Goal: Task Accomplishment & Management: Manage account settings

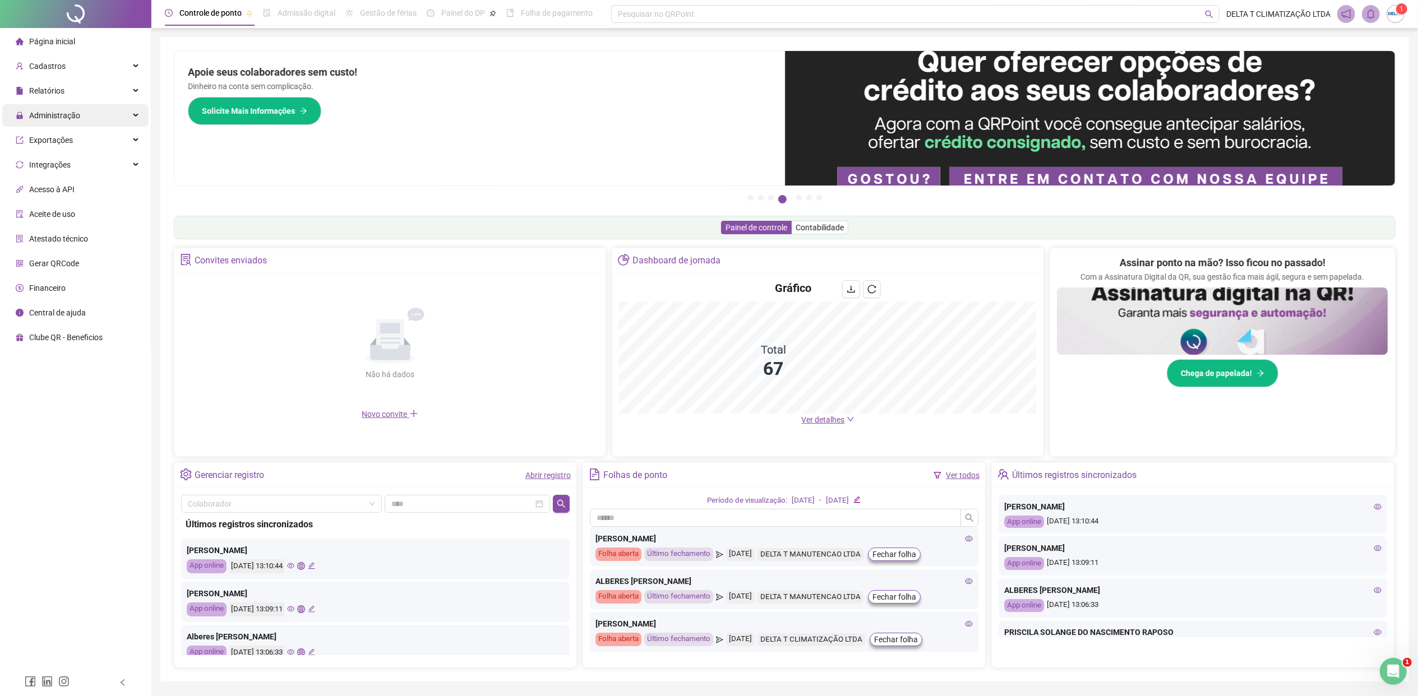
click at [98, 120] on div "Administração" at bounding box center [75, 115] width 146 height 22
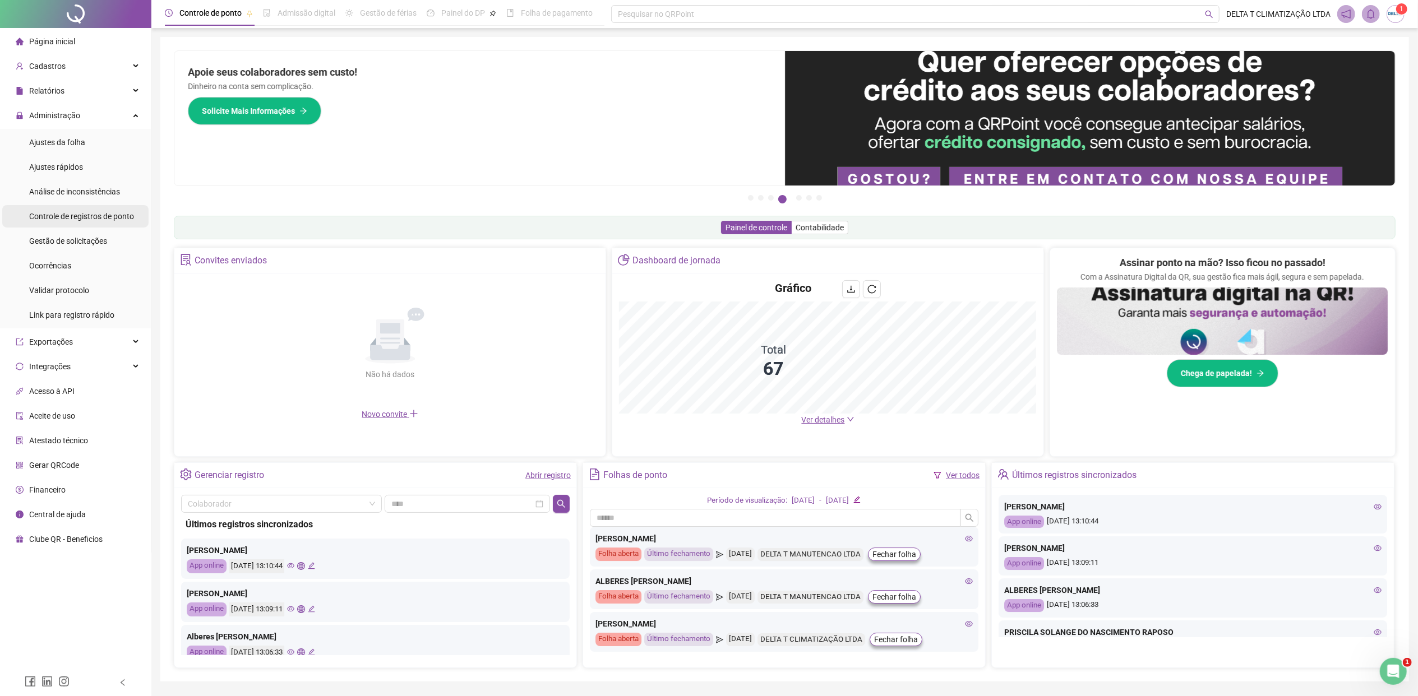
click at [88, 213] on span "Controle de registros de ponto" at bounding box center [81, 216] width 105 height 9
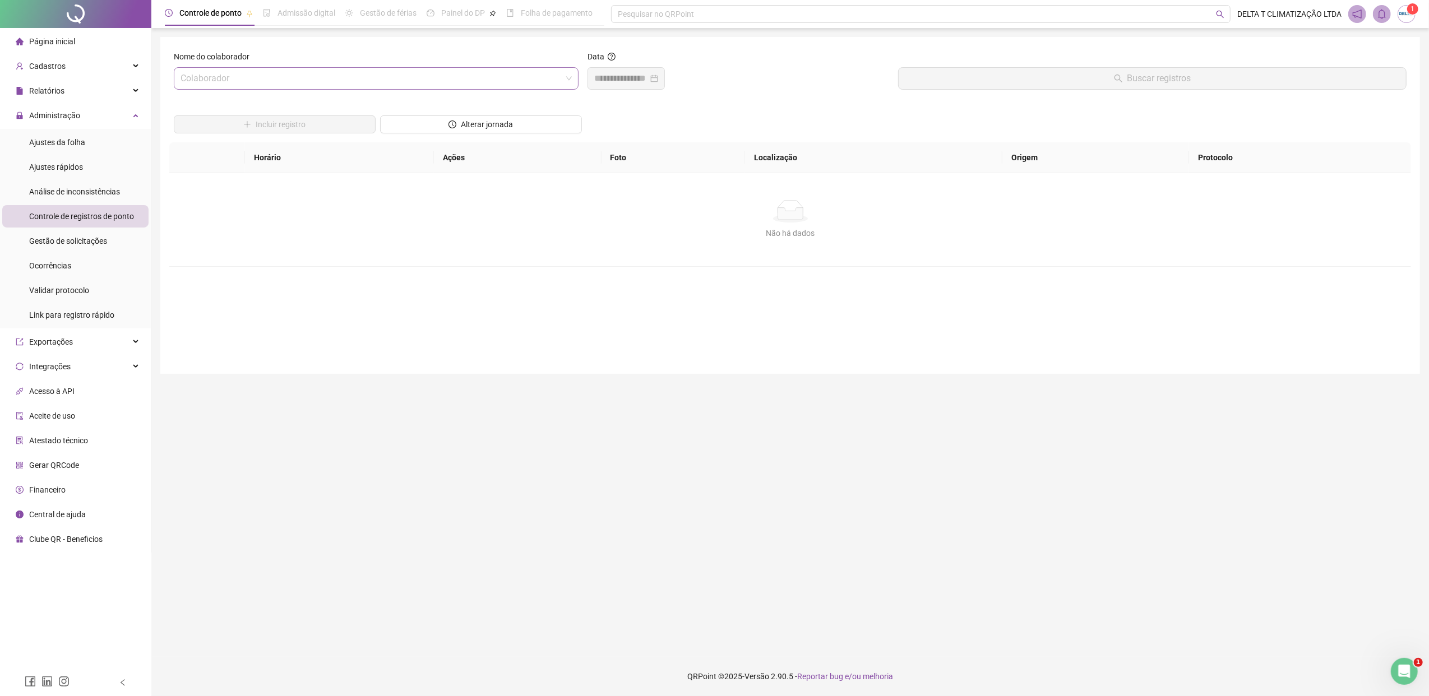
click at [339, 79] on input "search" at bounding box center [371, 78] width 381 height 21
type input "***"
click at [341, 144] on div "[PERSON_NAME]" at bounding box center [376, 139] width 387 height 12
click at [630, 78] on input at bounding box center [621, 78] width 54 height 13
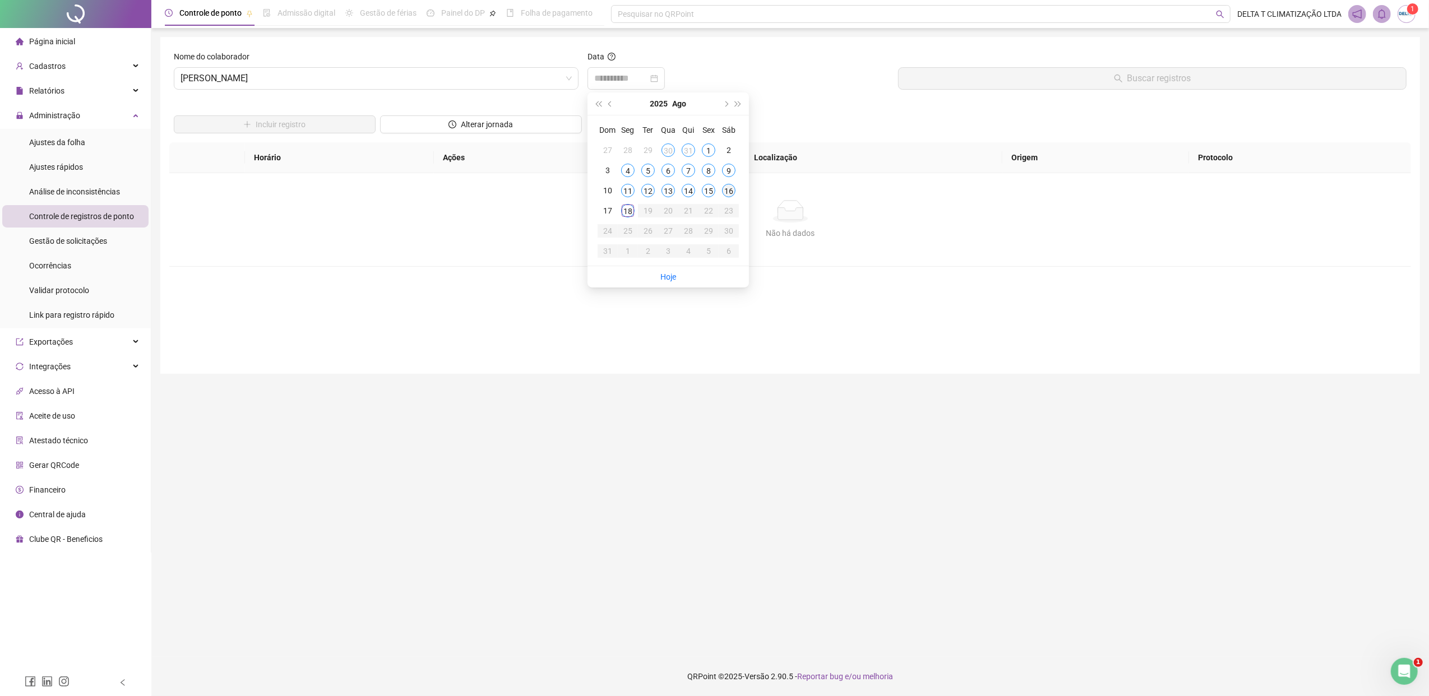
click at [723, 191] on div "16" at bounding box center [728, 190] width 13 height 13
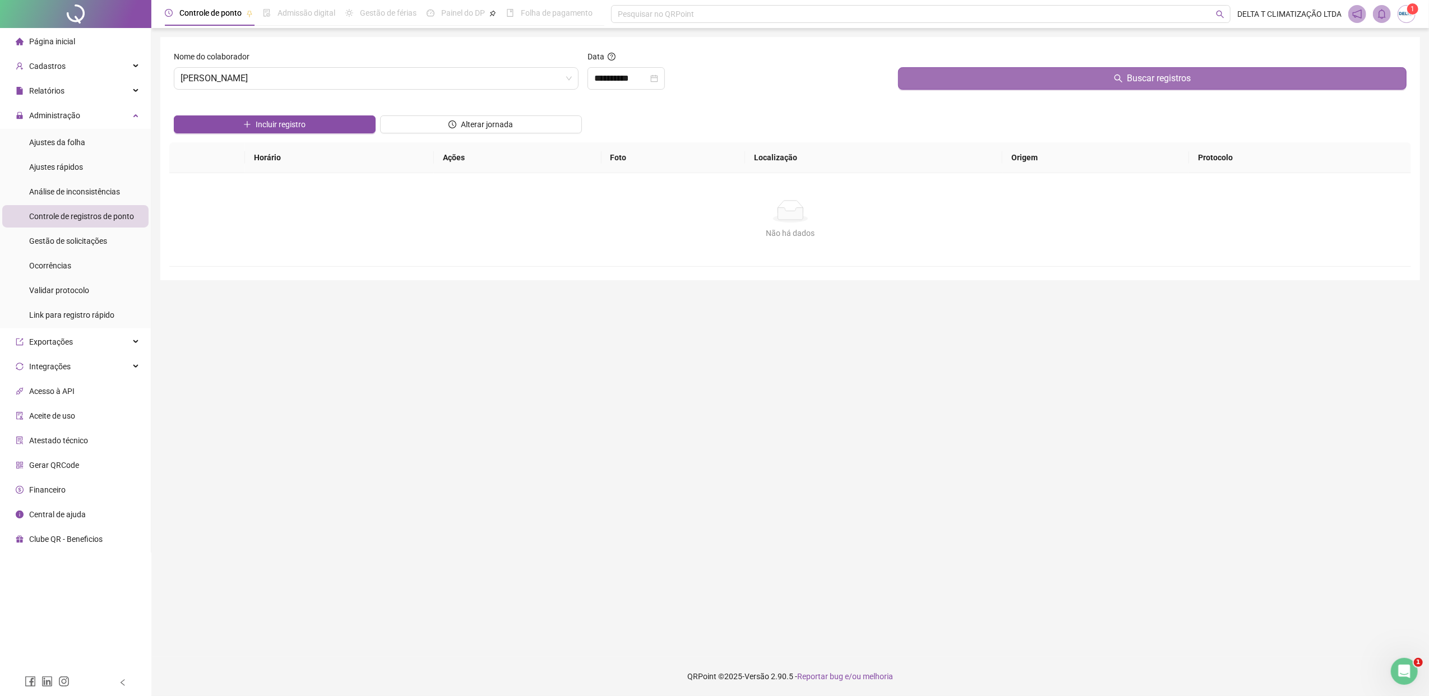
click at [920, 82] on button "Buscar registros" at bounding box center [1152, 78] width 508 height 22
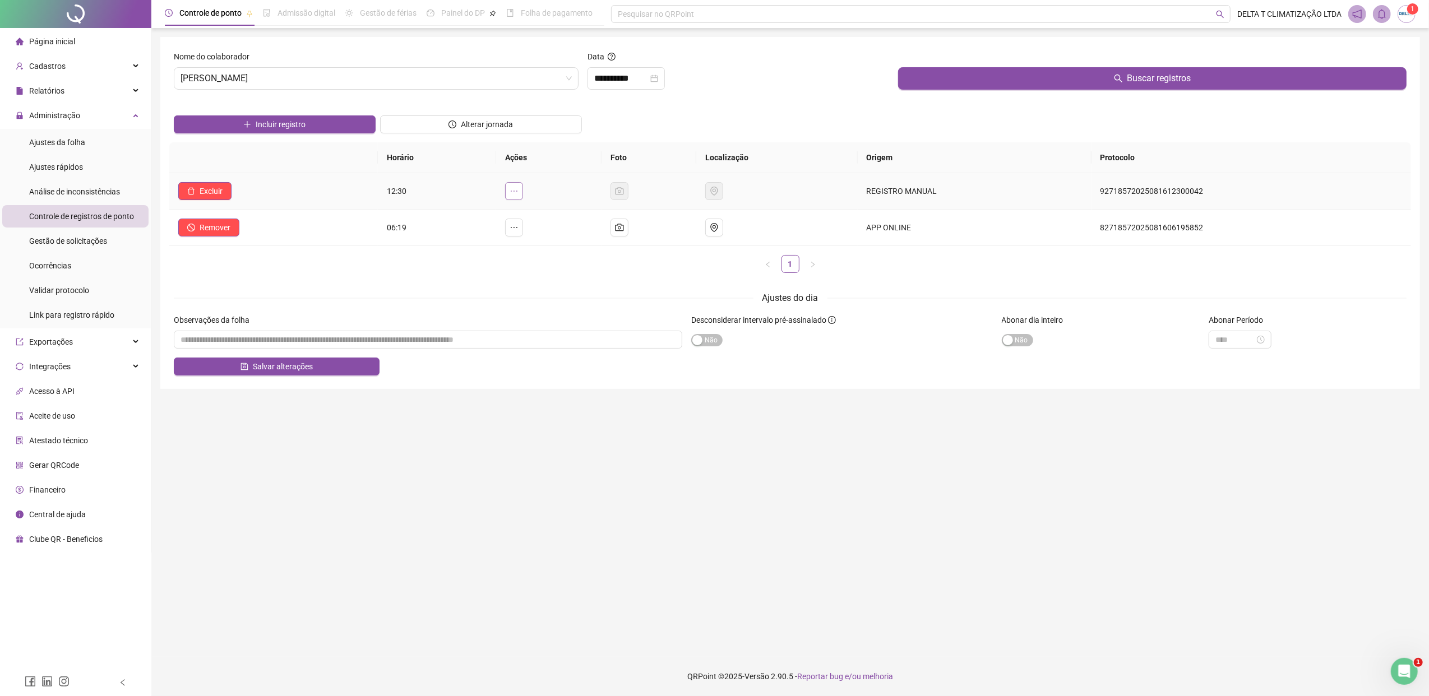
click at [519, 189] on icon "ellipsis" at bounding box center [514, 191] width 9 height 9
click at [454, 241] on span "Pertence à jornada atual" at bounding box center [438, 240] width 85 height 9
click at [327, 373] on button "Salvar alterações" at bounding box center [277, 367] width 206 height 18
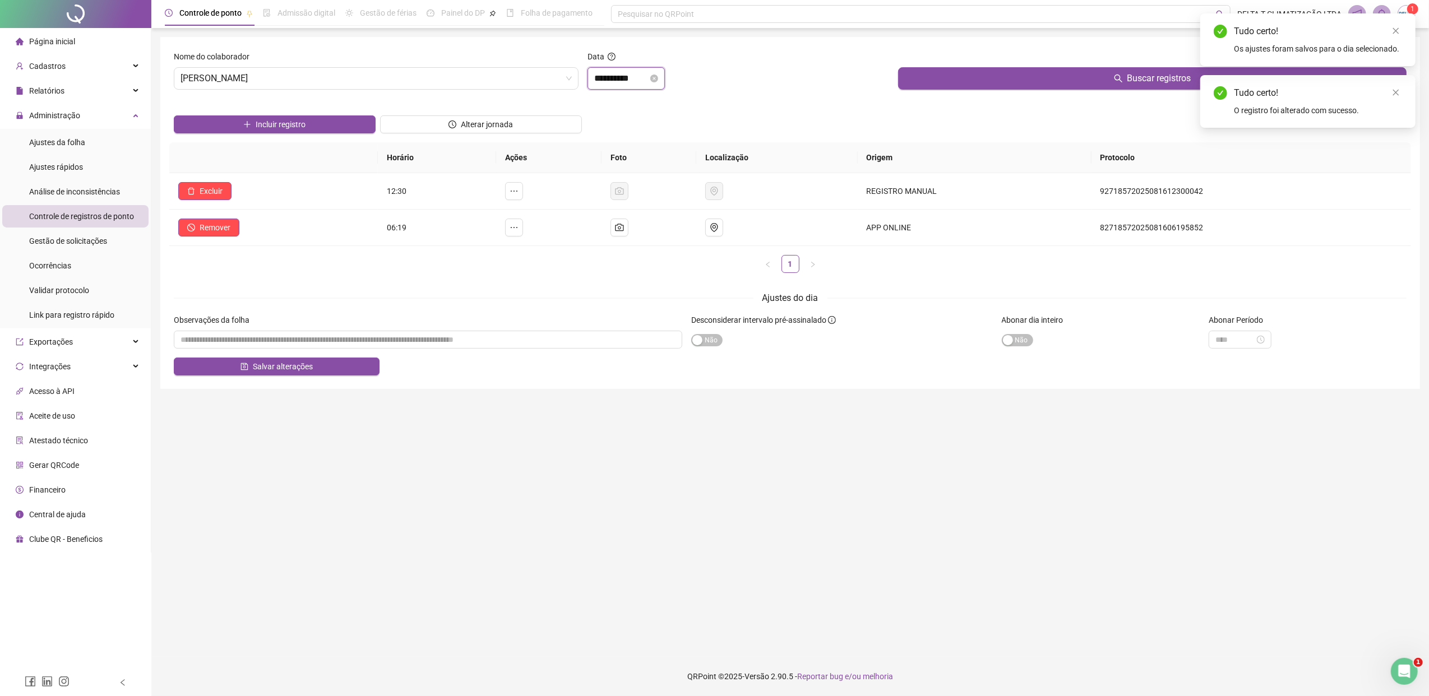
click at [648, 81] on input "**********" at bounding box center [621, 78] width 54 height 13
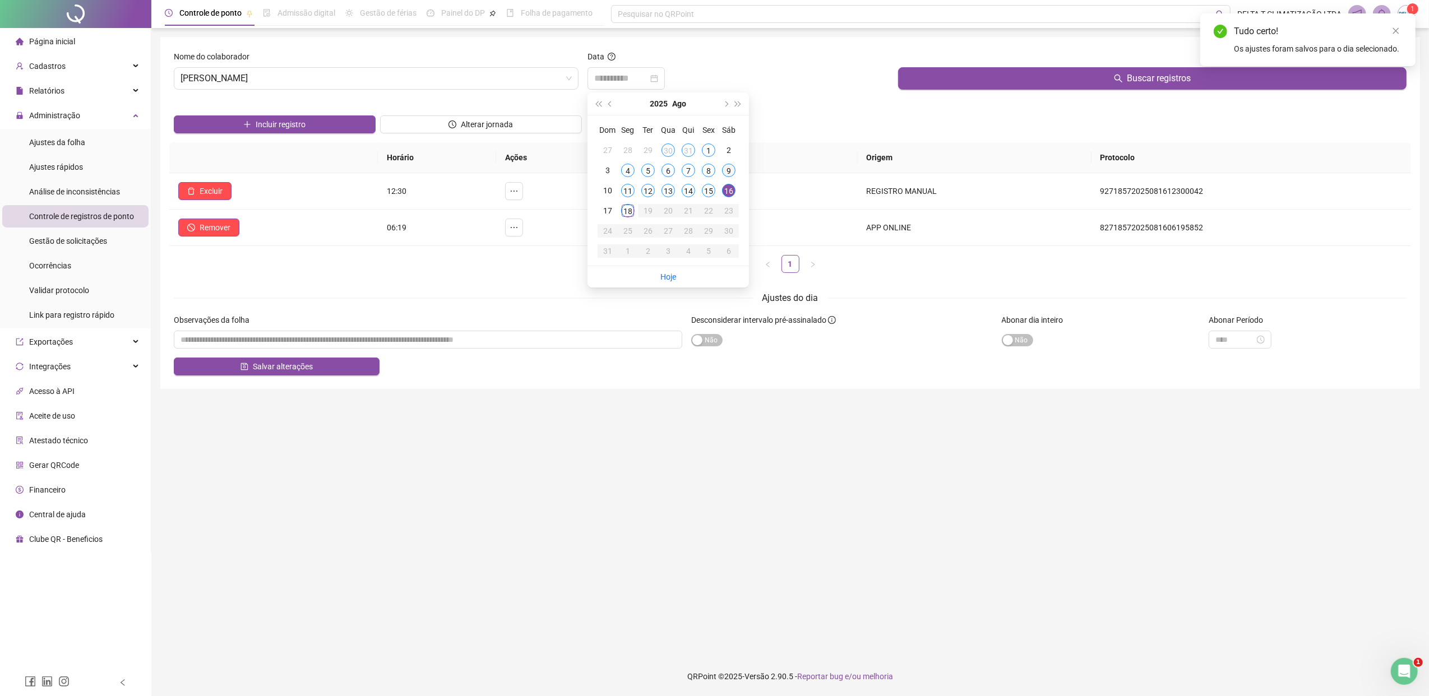
click at [729, 171] on div "9" at bounding box center [728, 170] width 13 height 13
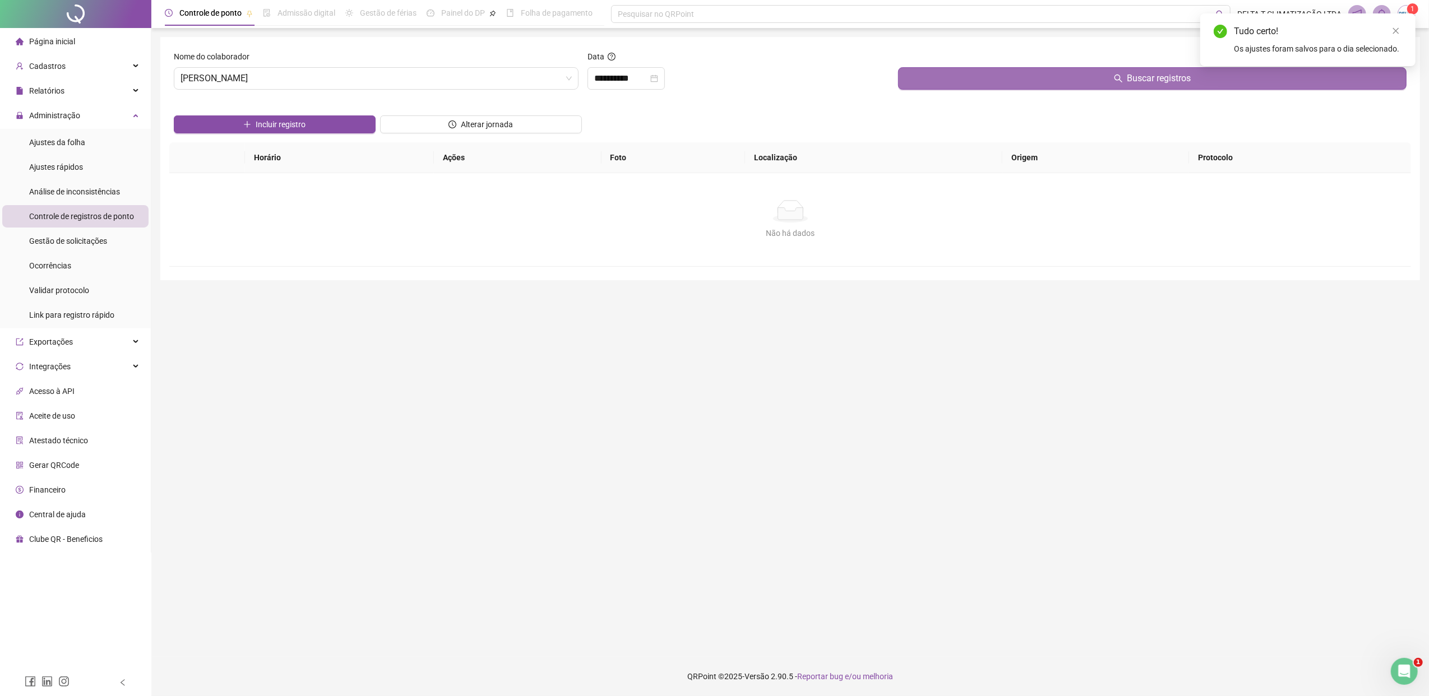
click at [942, 88] on button "Buscar registros" at bounding box center [1152, 78] width 508 height 22
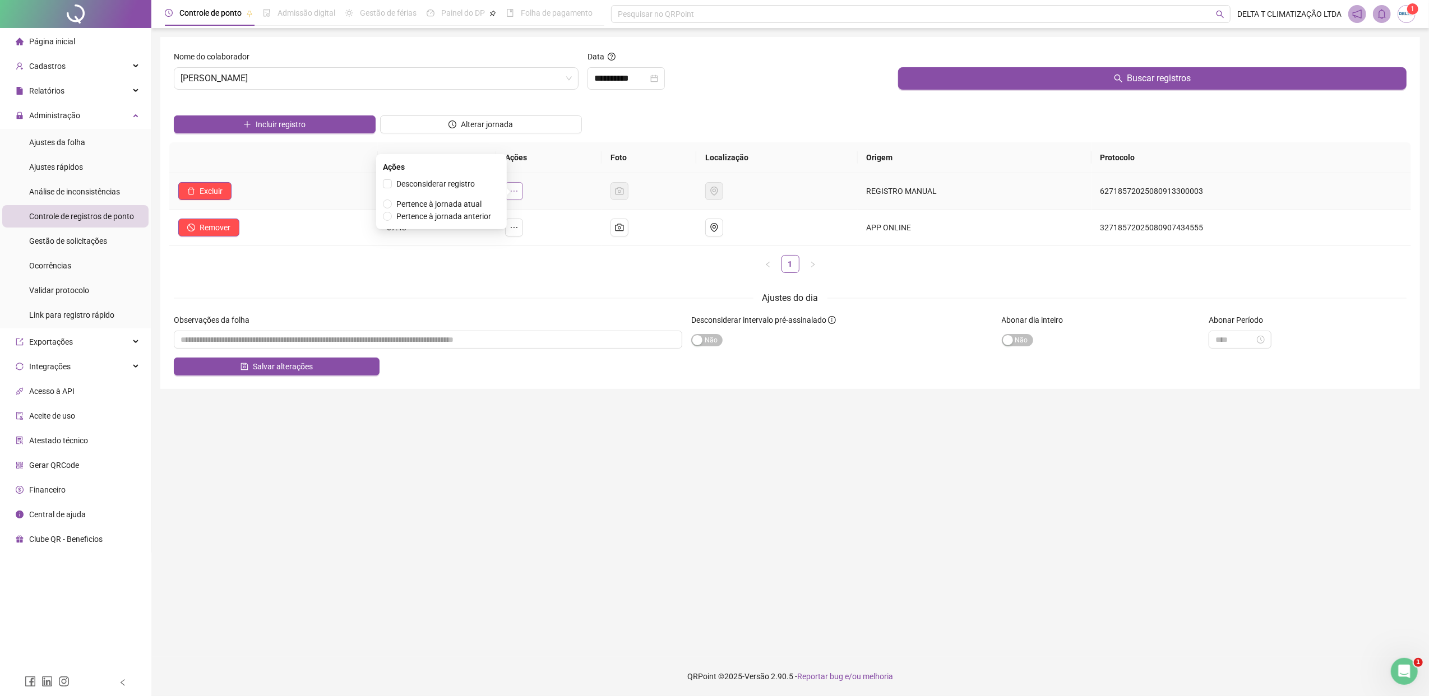
click at [523, 193] on button "button" at bounding box center [514, 191] width 18 height 18
click at [523, 196] on button "button" at bounding box center [514, 191] width 18 height 18
click at [474, 202] on span "Pertence à jornada atual" at bounding box center [438, 204] width 85 height 9
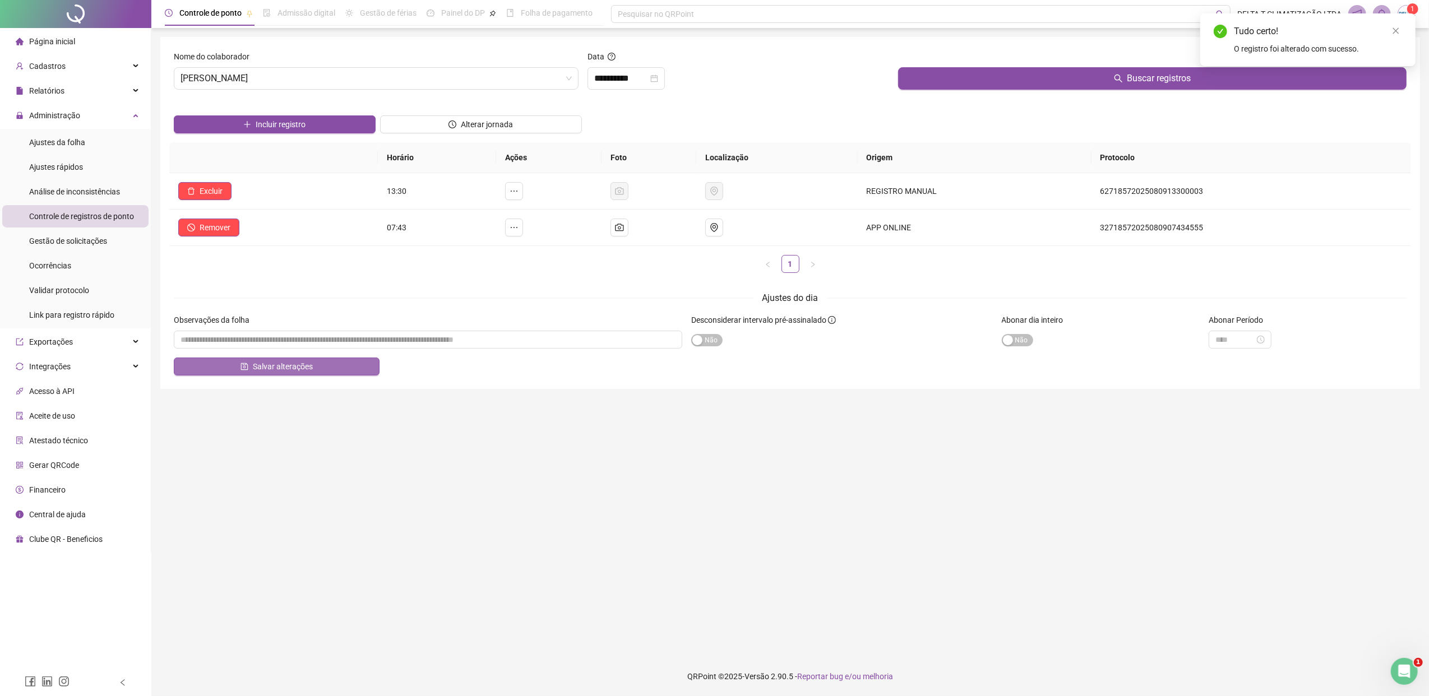
click at [368, 369] on button "Salvar alterações" at bounding box center [277, 367] width 206 height 18
click at [617, 77] on input "**********" at bounding box center [621, 78] width 54 height 13
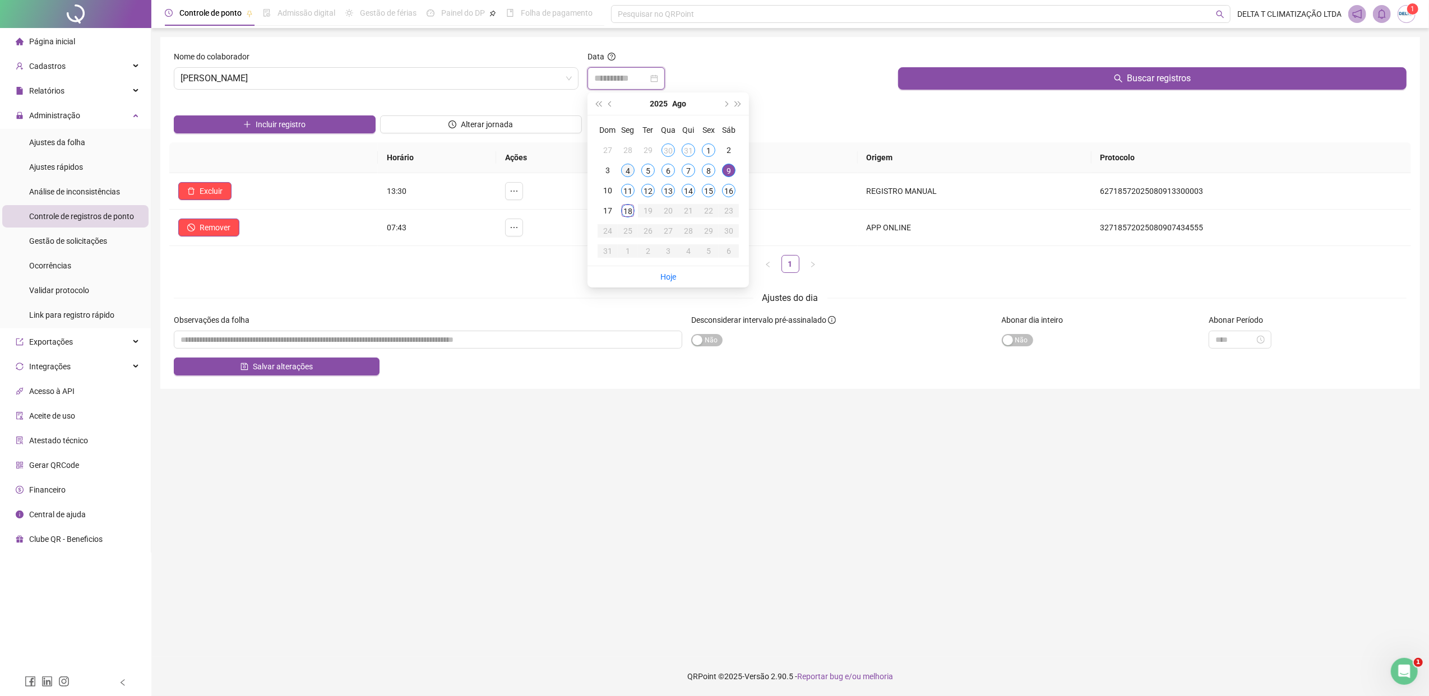
type input "**********"
click at [625, 173] on div "4" at bounding box center [627, 170] width 13 height 13
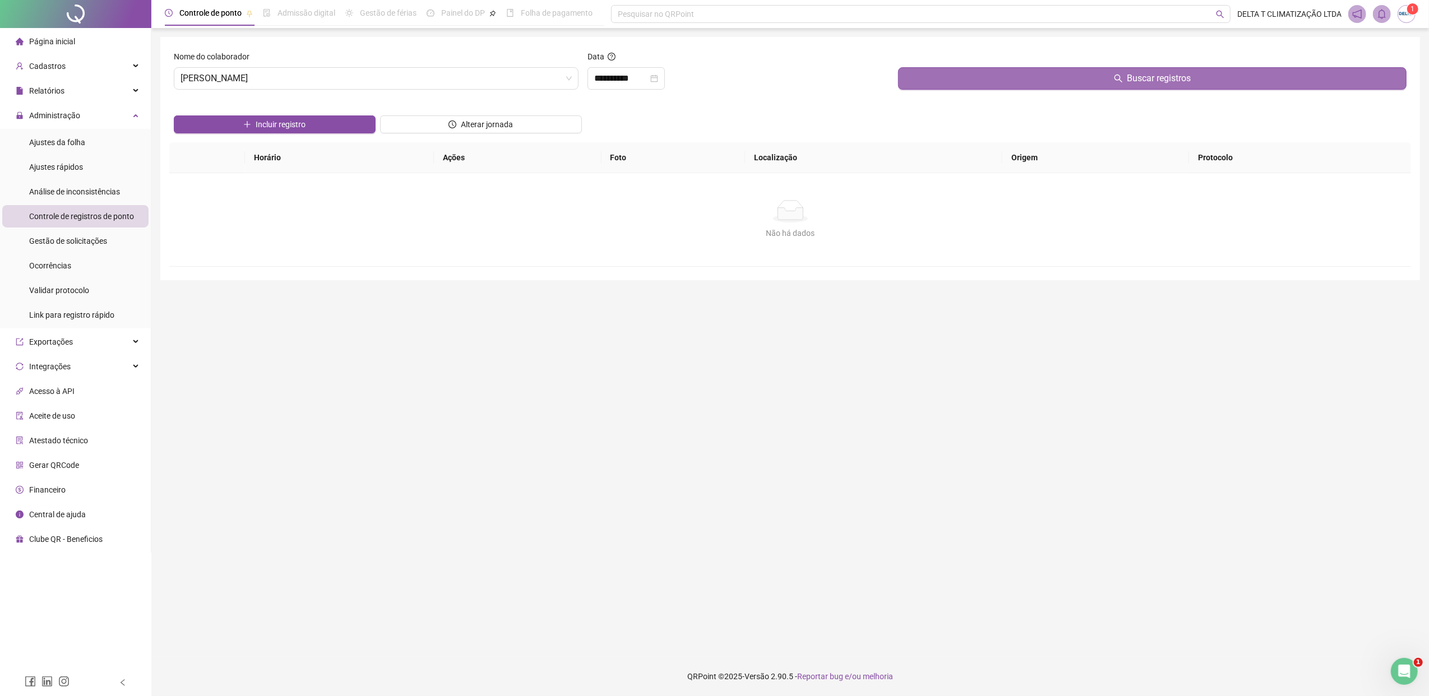
click at [958, 77] on button "Buscar registros" at bounding box center [1152, 78] width 508 height 22
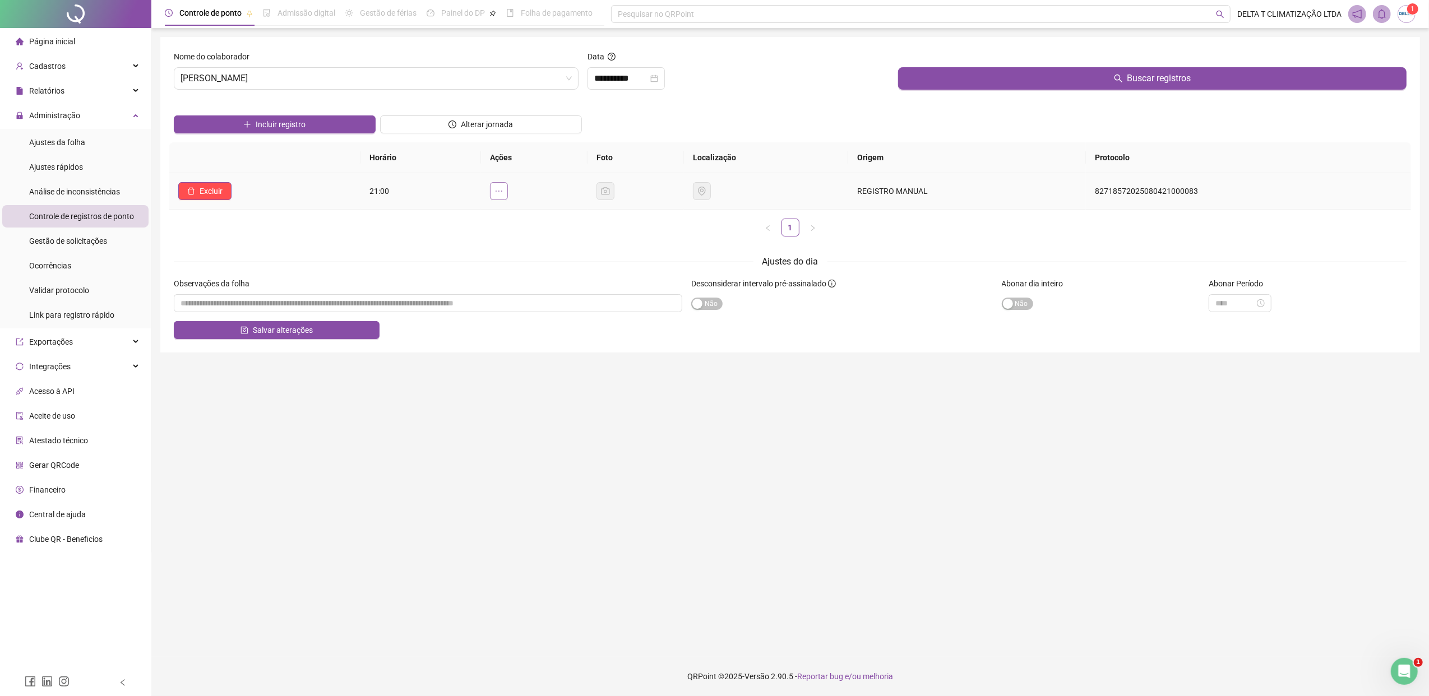
click at [507, 196] on button "button" at bounding box center [499, 191] width 18 height 18
click at [454, 207] on span "Pertence à jornada atual" at bounding box center [422, 204] width 85 height 9
click at [353, 328] on button "Salvar alterações" at bounding box center [277, 330] width 206 height 18
drag, startPoint x: 389, startPoint y: 82, endPoint x: 375, endPoint y: 76, distance: 15.1
click at [389, 81] on span "[PERSON_NAME]" at bounding box center [376, 78] width 391 height 21
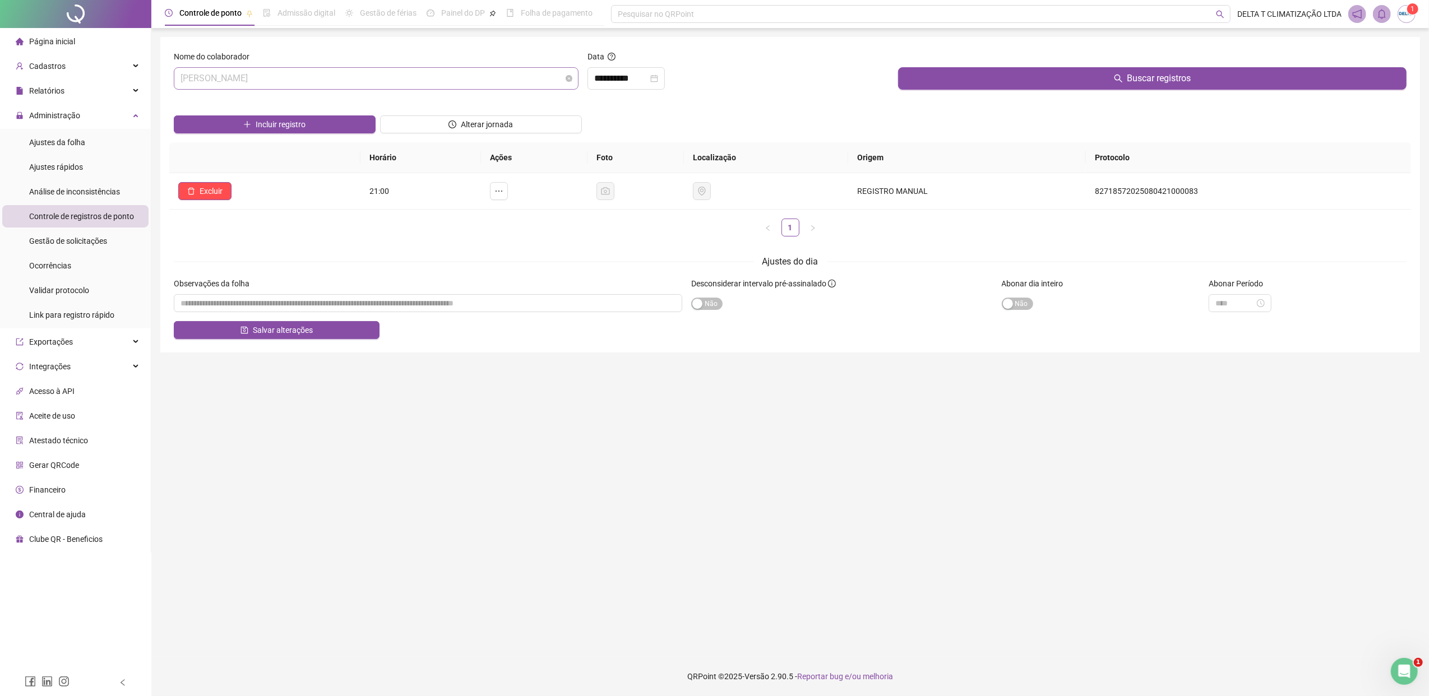
scroll to position [682, 0]
click at [375, 76] on span "[PERSON_NAME]" at bounding box center [376, 78] width 391 height 21
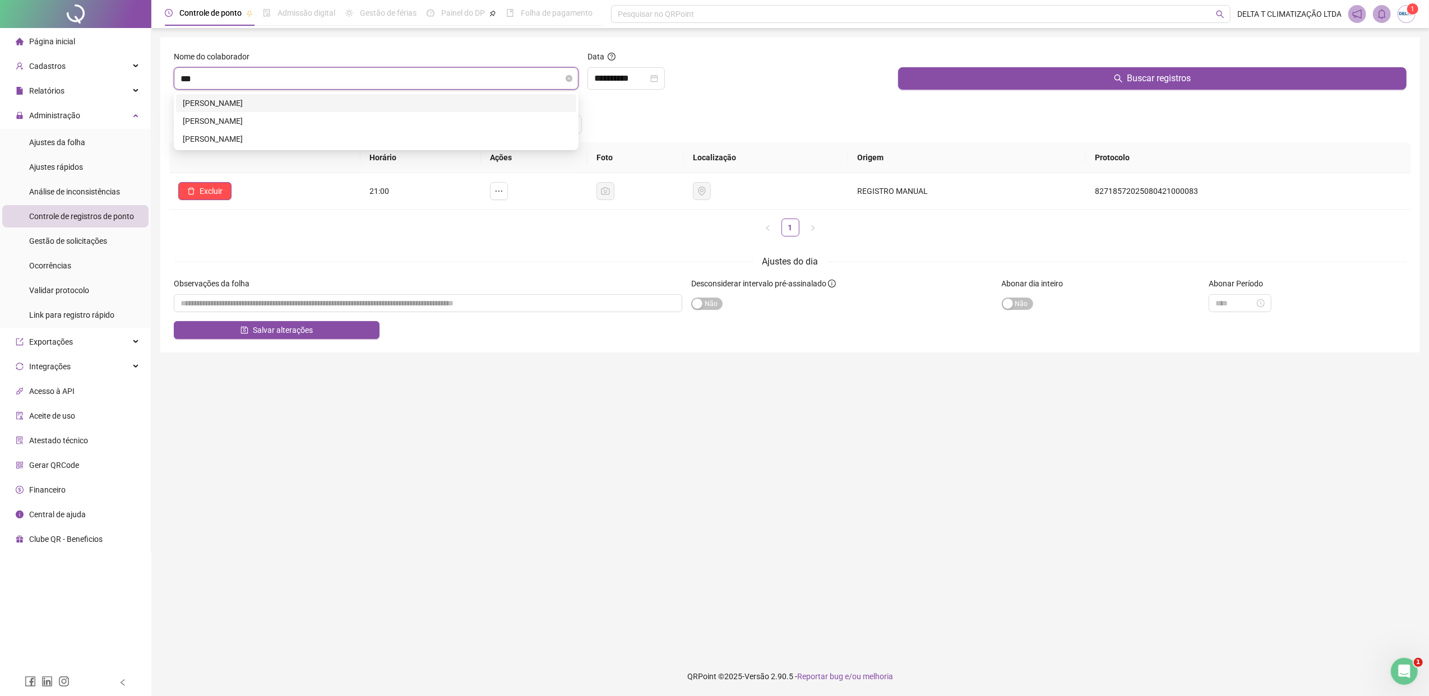
type input "****"
click at [350, 98] on div "[PERSON_NAME]" at bounding box center [376, 103] width 387 height 12
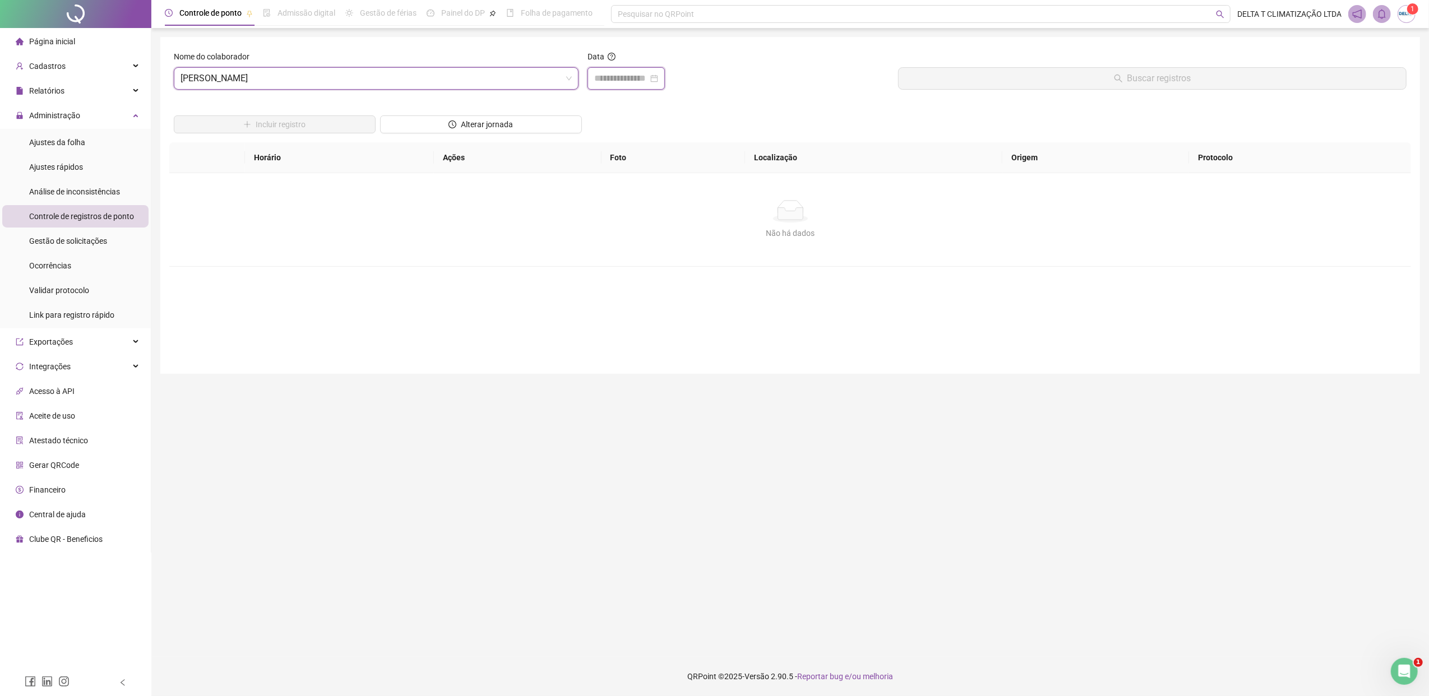
click at [612, 76] on input at bounding box center [621, 78] width 54 height 13
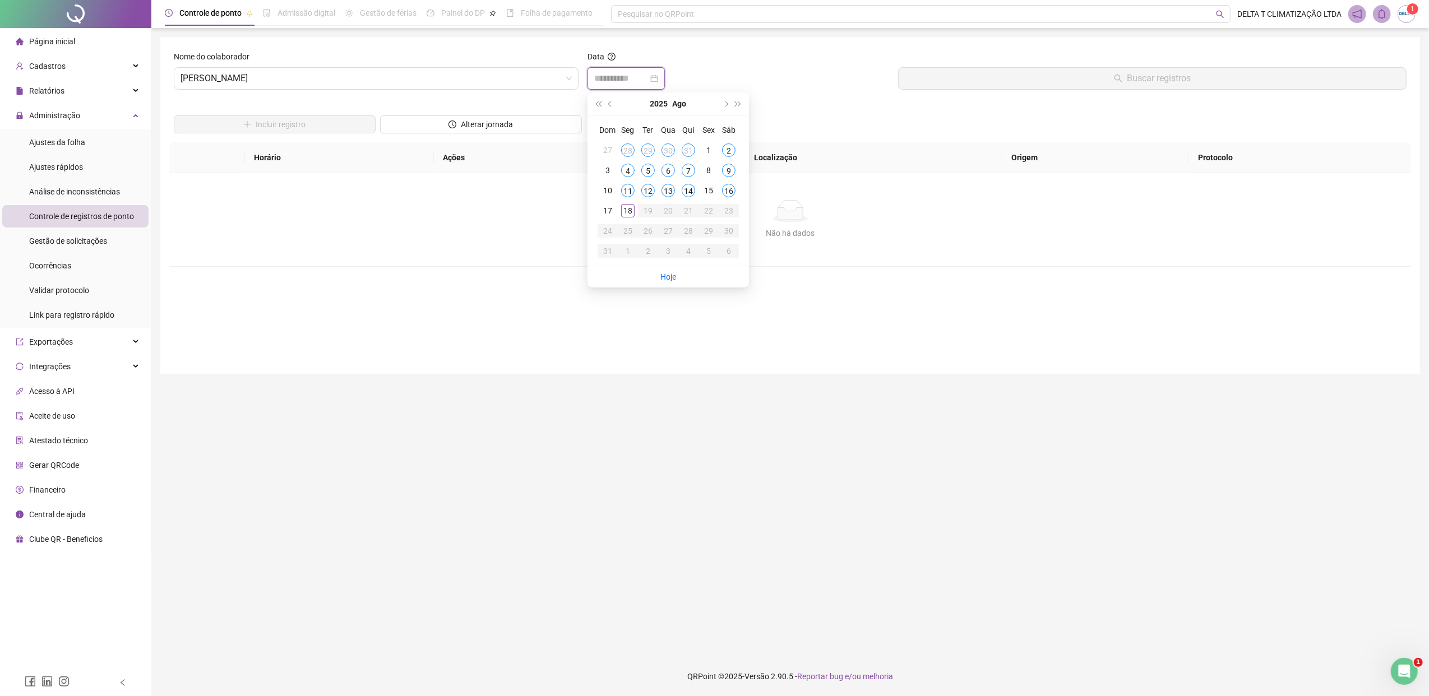
type input "**********"
click at [613, 106] on button "prev-year" at bounding box center [610, 104] width 12 height 22
click at [729, 207] on div "26" at bounding box center [728, 210] width 13 height 13
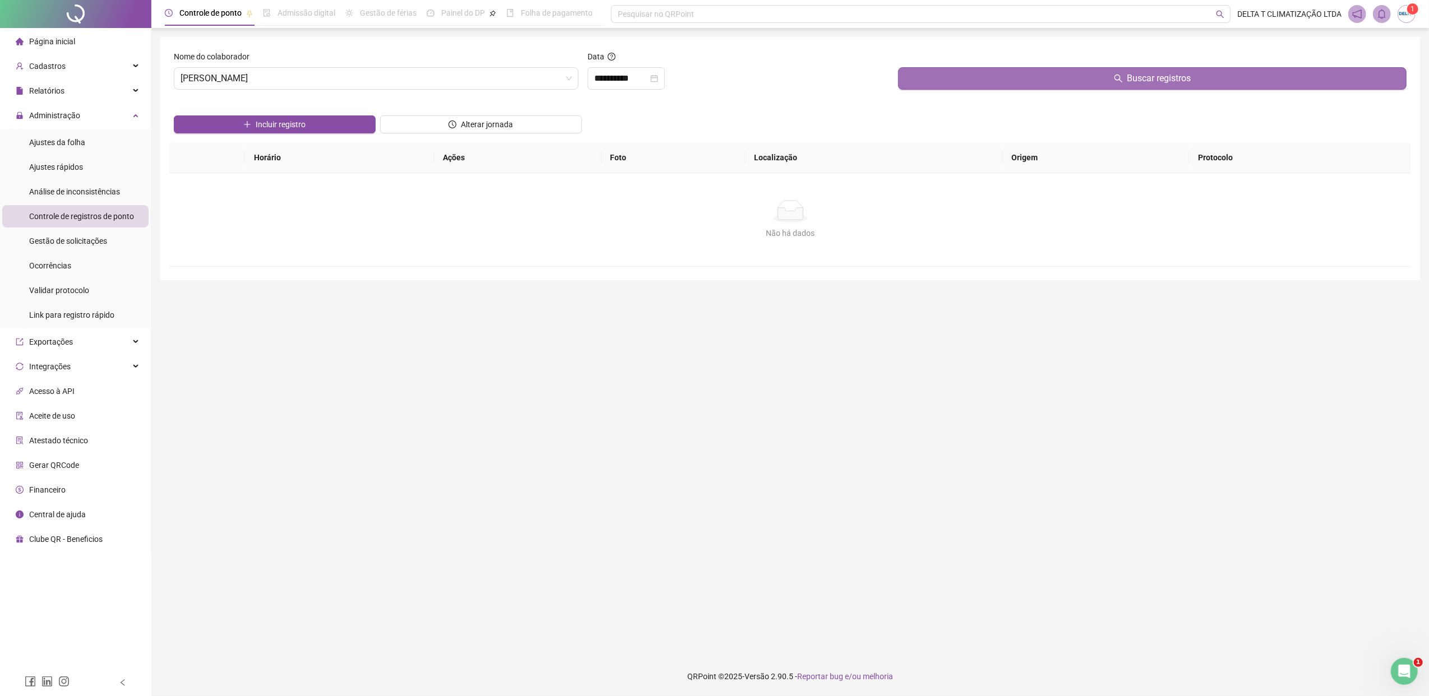
click at [943, 78] on button "Buscar registros" at bounding box center [1152, 78] width 508 height 22
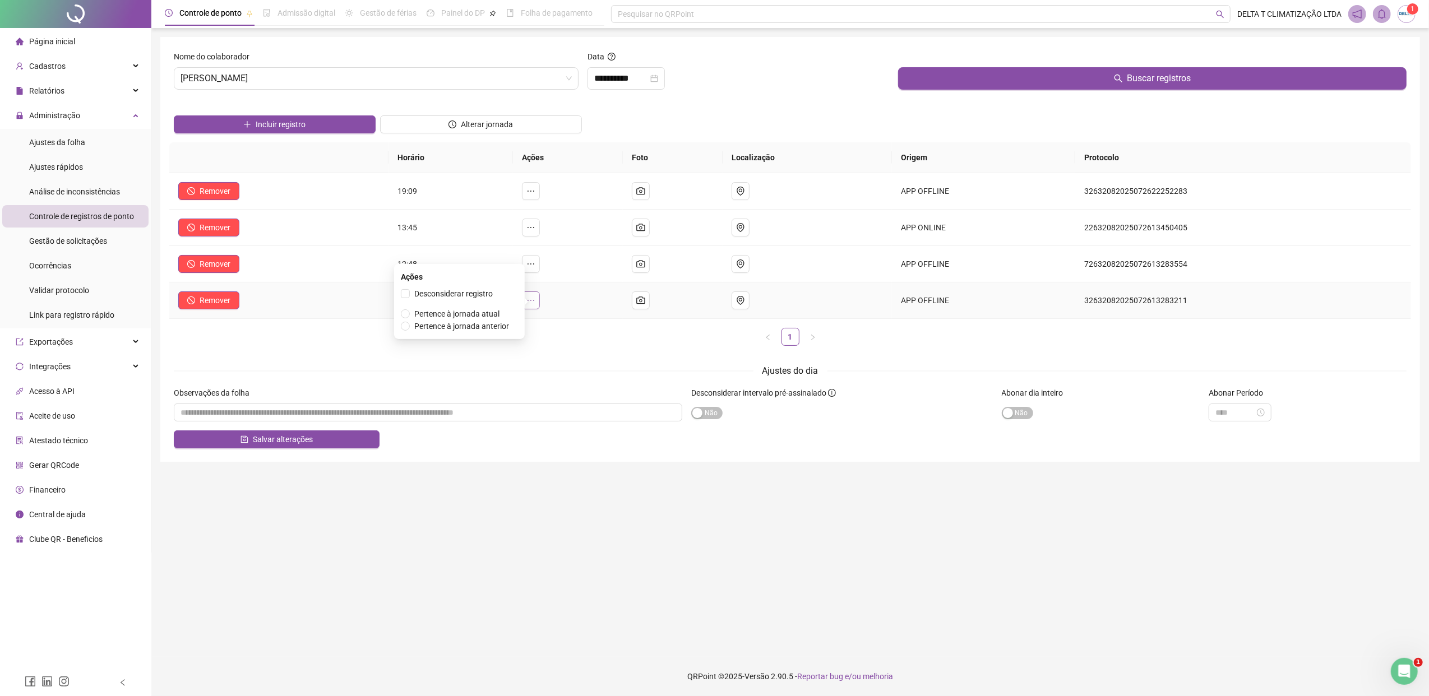
click at [534, 301] on icon "ellipsis" at bounding box center [531, 300] width 7 height 1
click at [487, 311] on span "Pertence à jornada atual" at bounding box center [456, 313] width 85 height 9
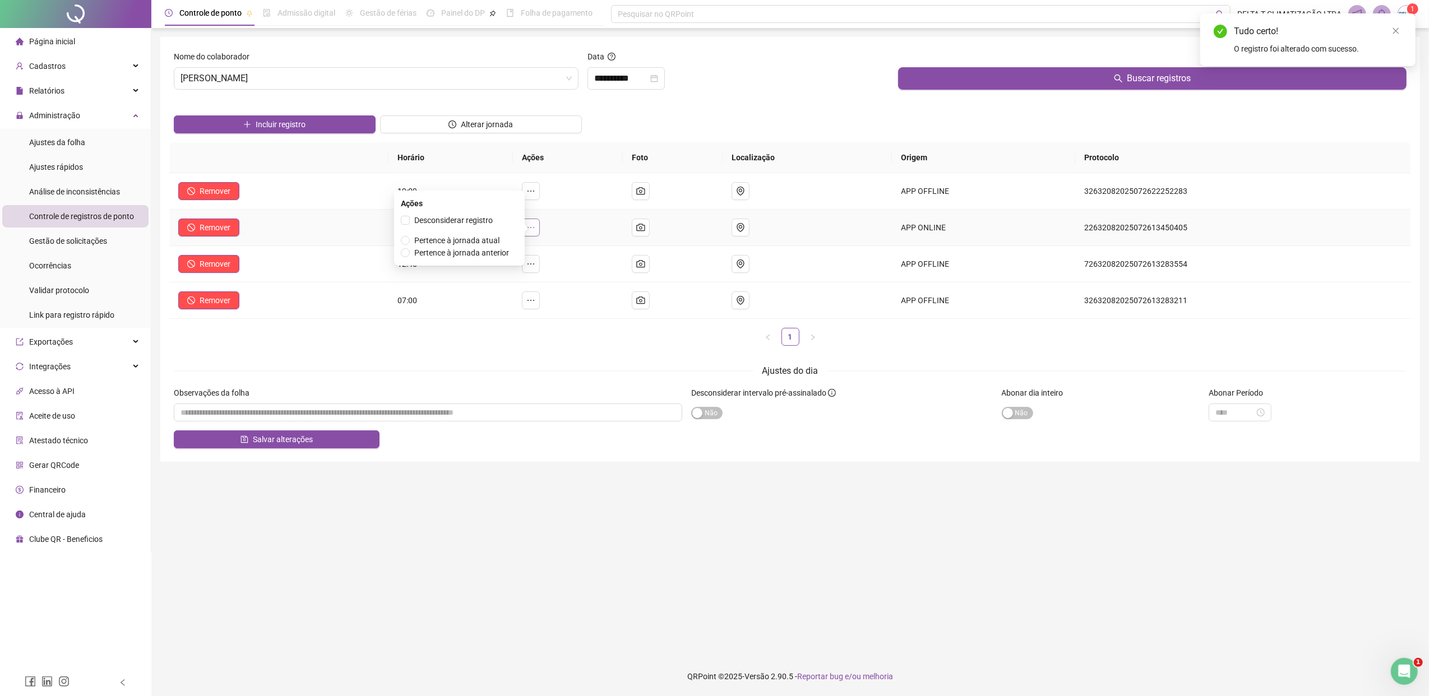
click at [535, 229] on icon "ellipsis" at bounding box center [530, 227] width 9 height 9
click at [473, 241] on span "Pertence à jornada atual" at bounding box center [456, 240] width 85 height 9
click at [221, 442] on button "Salvar alterações" at bounding box center [277, 440] width 206 height 18
click at [599, 84] on input "**********" at bounding box center [621, 78] width 54 height 13
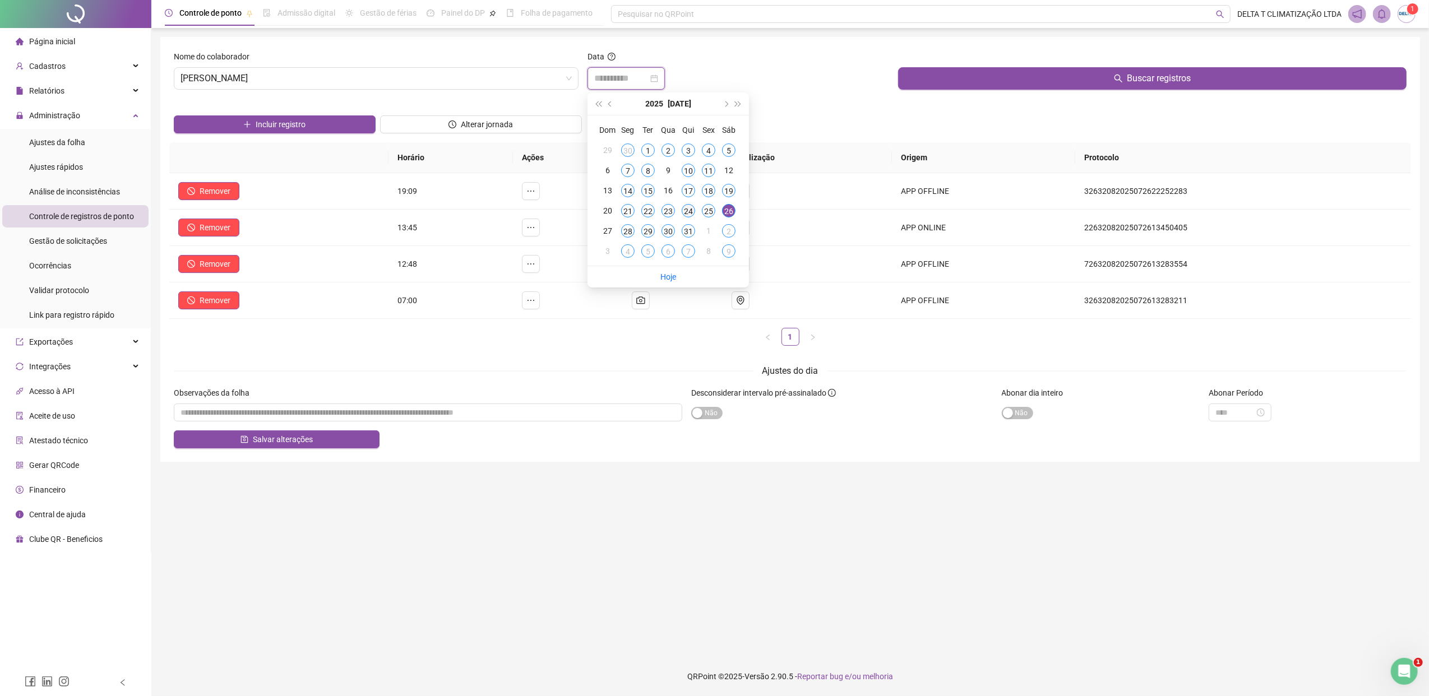
type input "**********"
click at [687, 212] on div "24" at bounding box center [688, 210] width 13 height 13
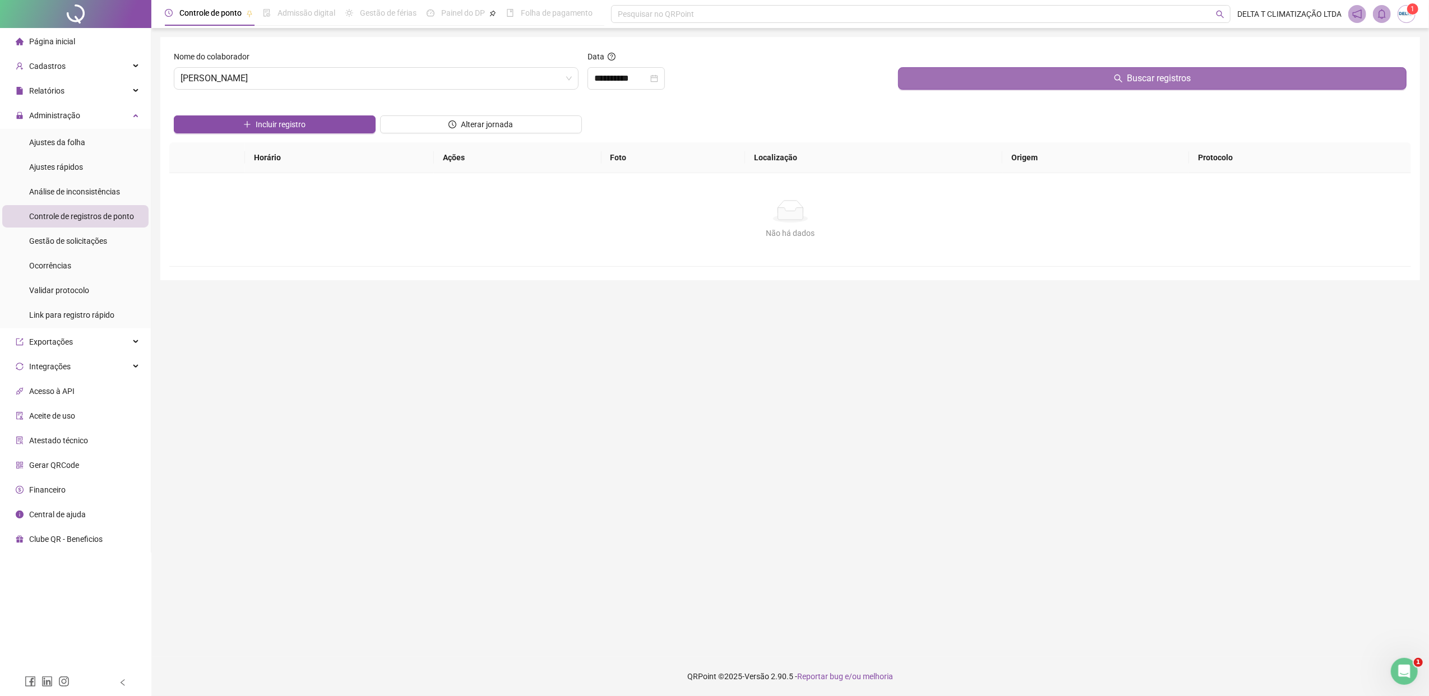
click at [934, 86] on button "Buscar registros" at bounding box center [1152, 78] width 508 height 22
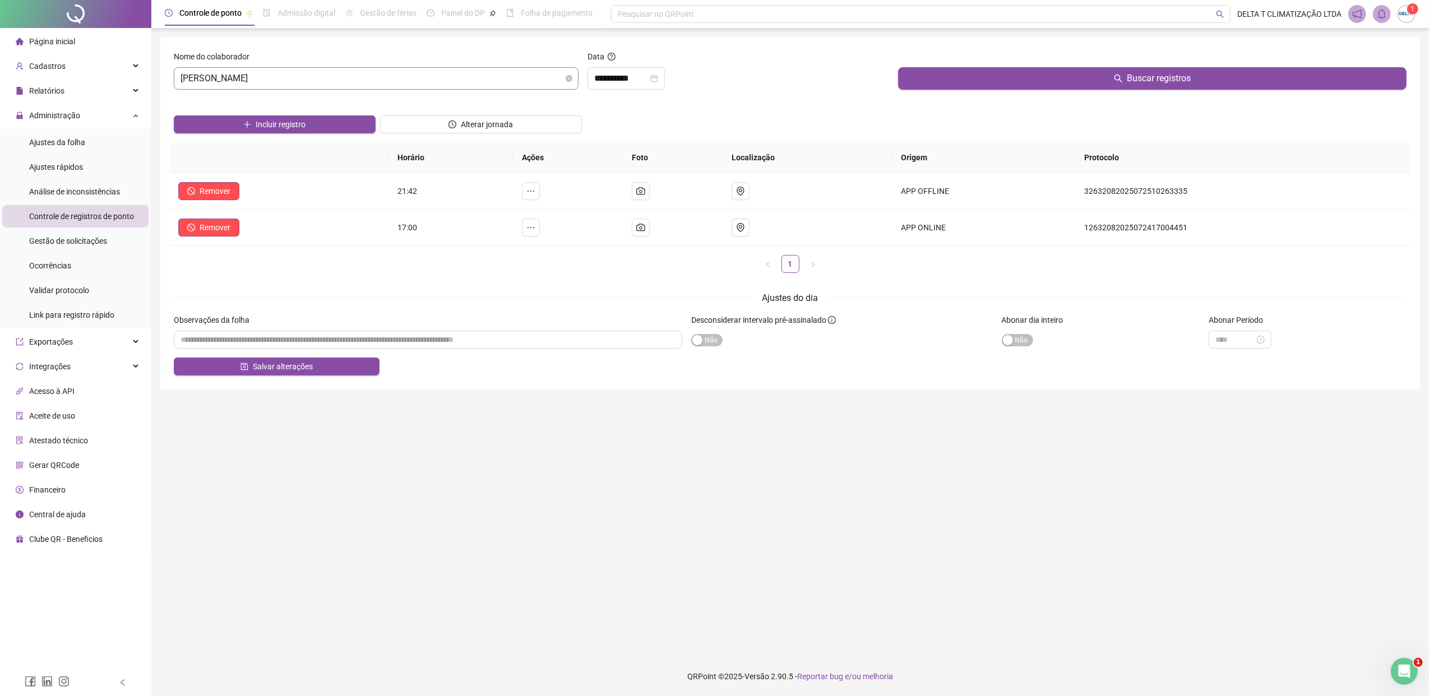
click at [315, 82] on span "[PERSON_NAME]" at bounding box center [376, 78] width 391 height 21
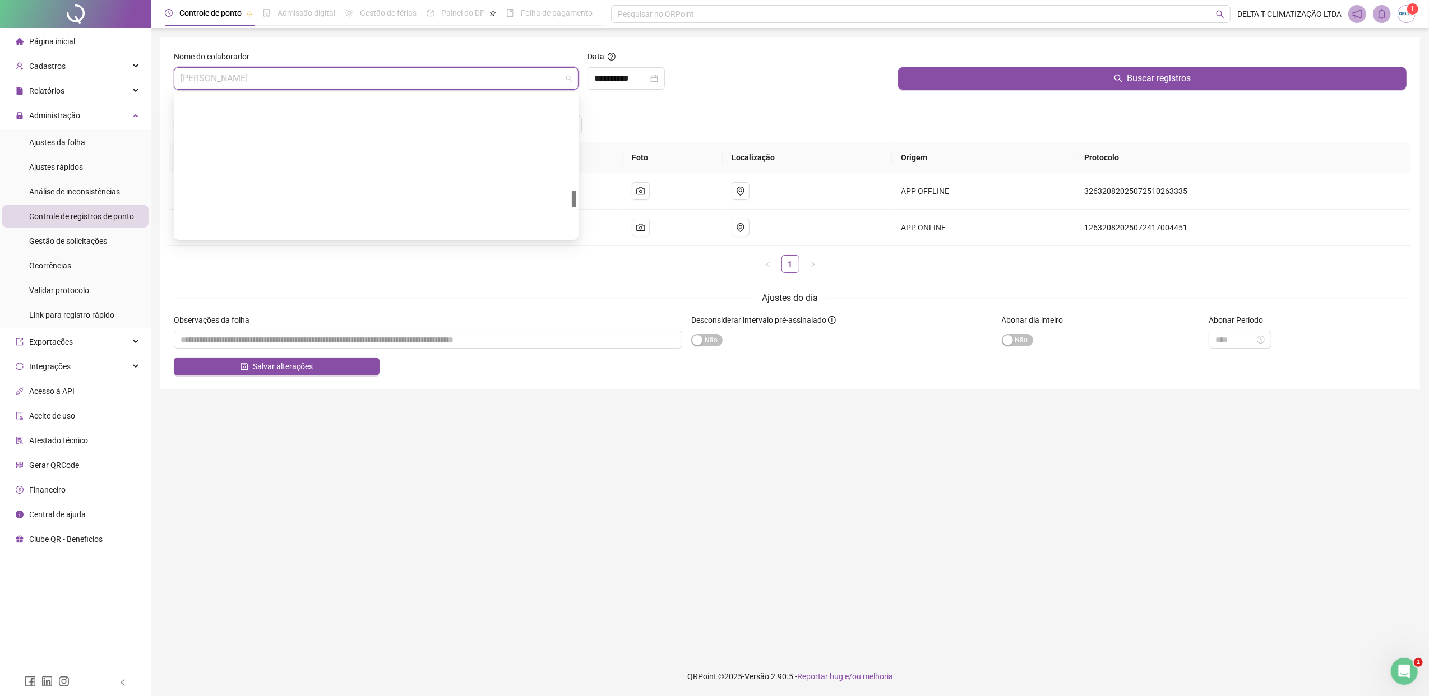
scroll to position [807, 0]
type input "***"
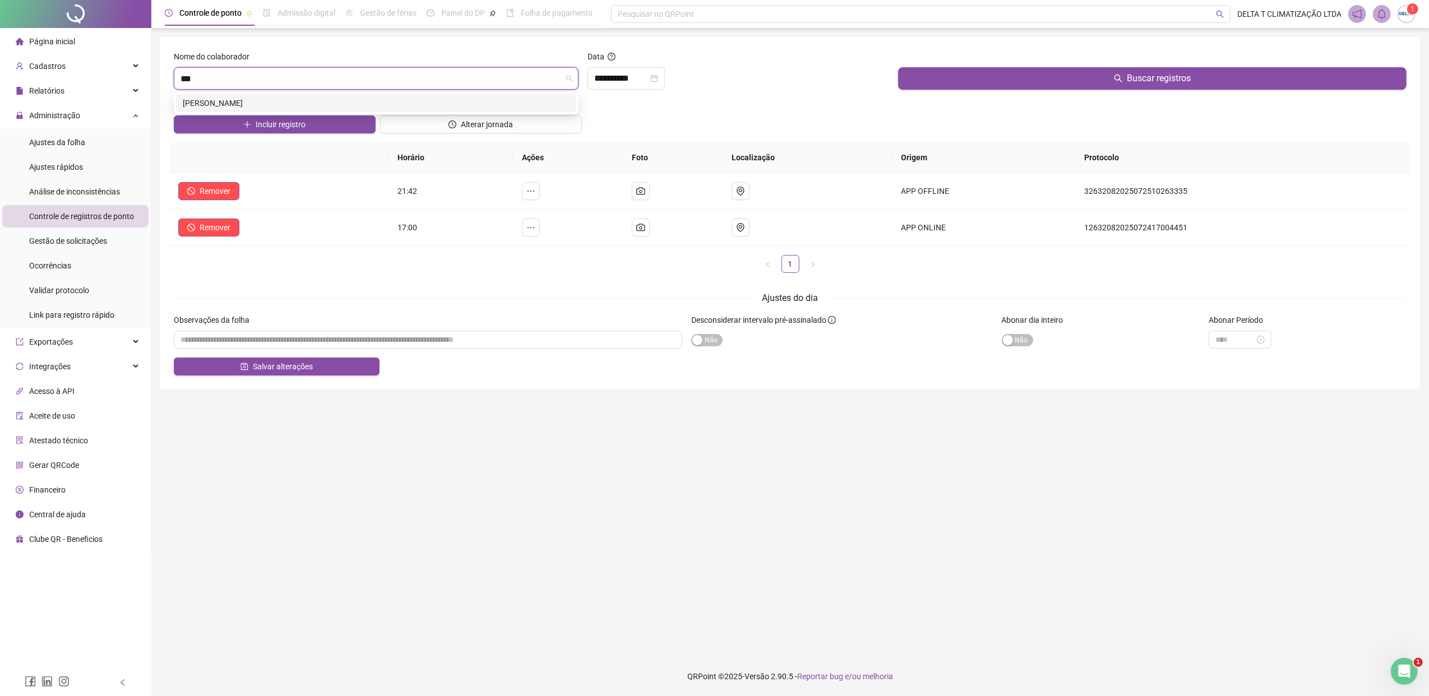
scroll to position [0, 0]
click at [377, 99] on div "[PERSON_NAME]" at bounding box center [376, 103] width 387 height 12
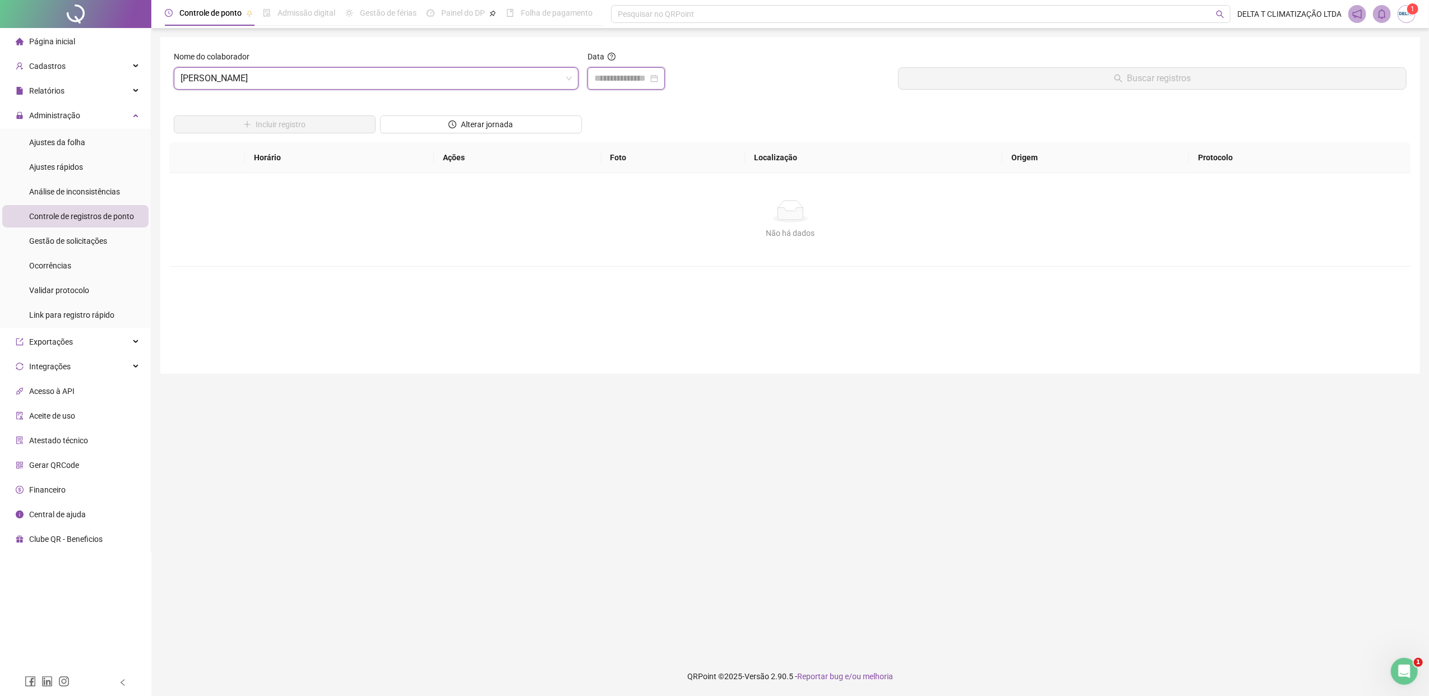
click at [597, 81] on input at bounding box center [621, 78] width 54 height 13
type input "**********"
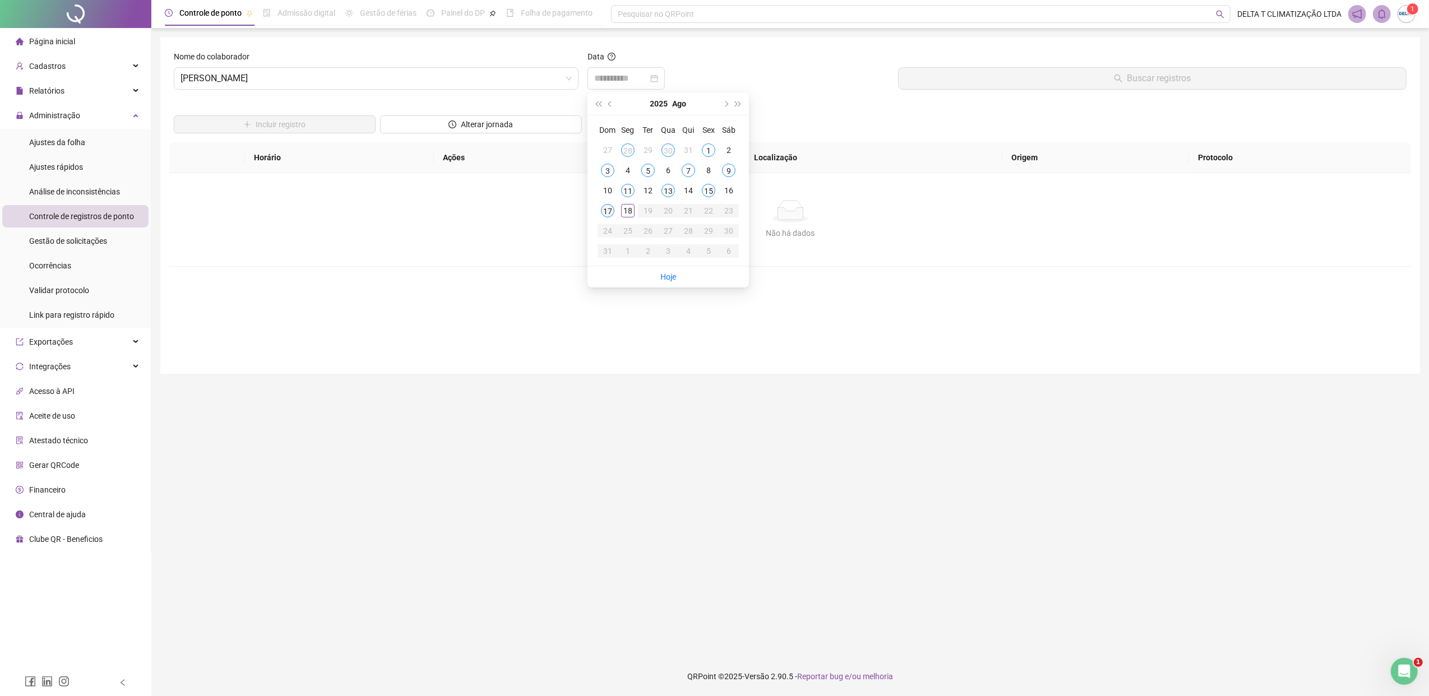
click at [608, 210] on div "17" at bounding box center [607, 210] width 13 height 13
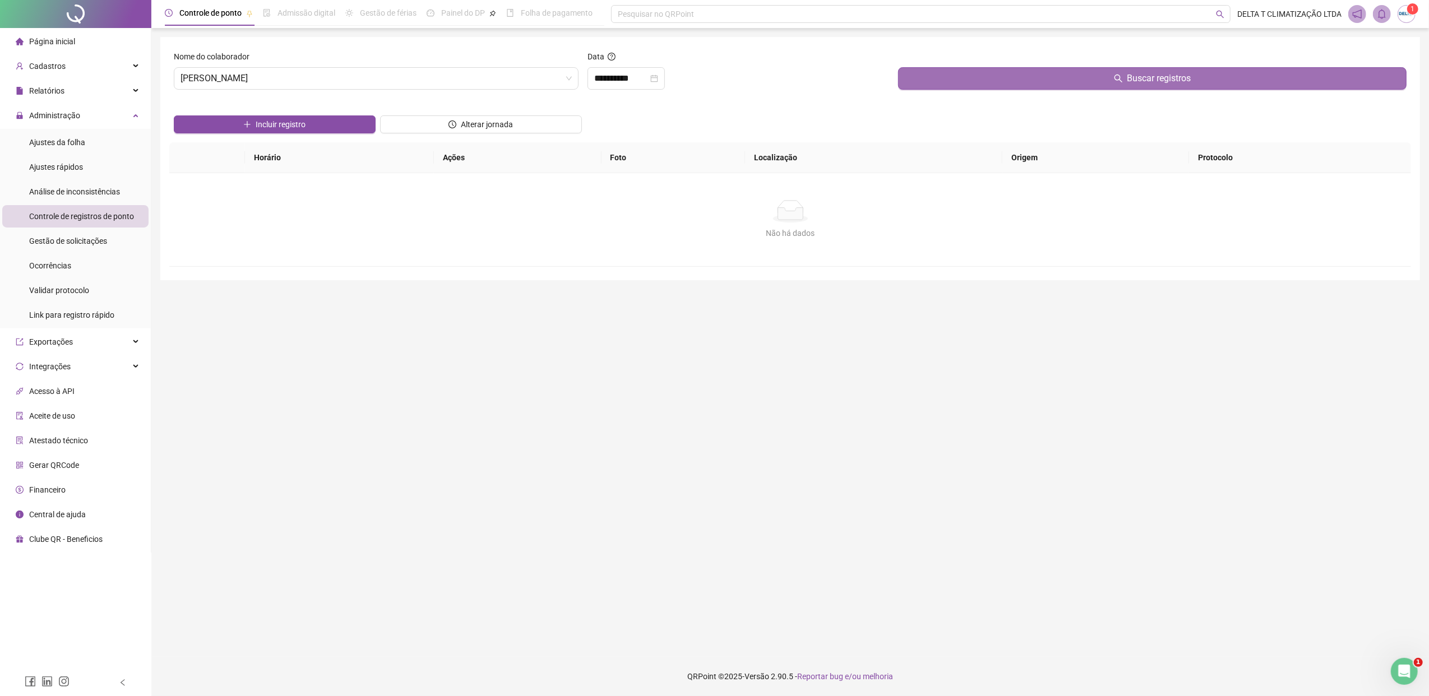
click at [908, 84] on button "Buscar registros" at bounding box center [1152, 78] width 508 height 22
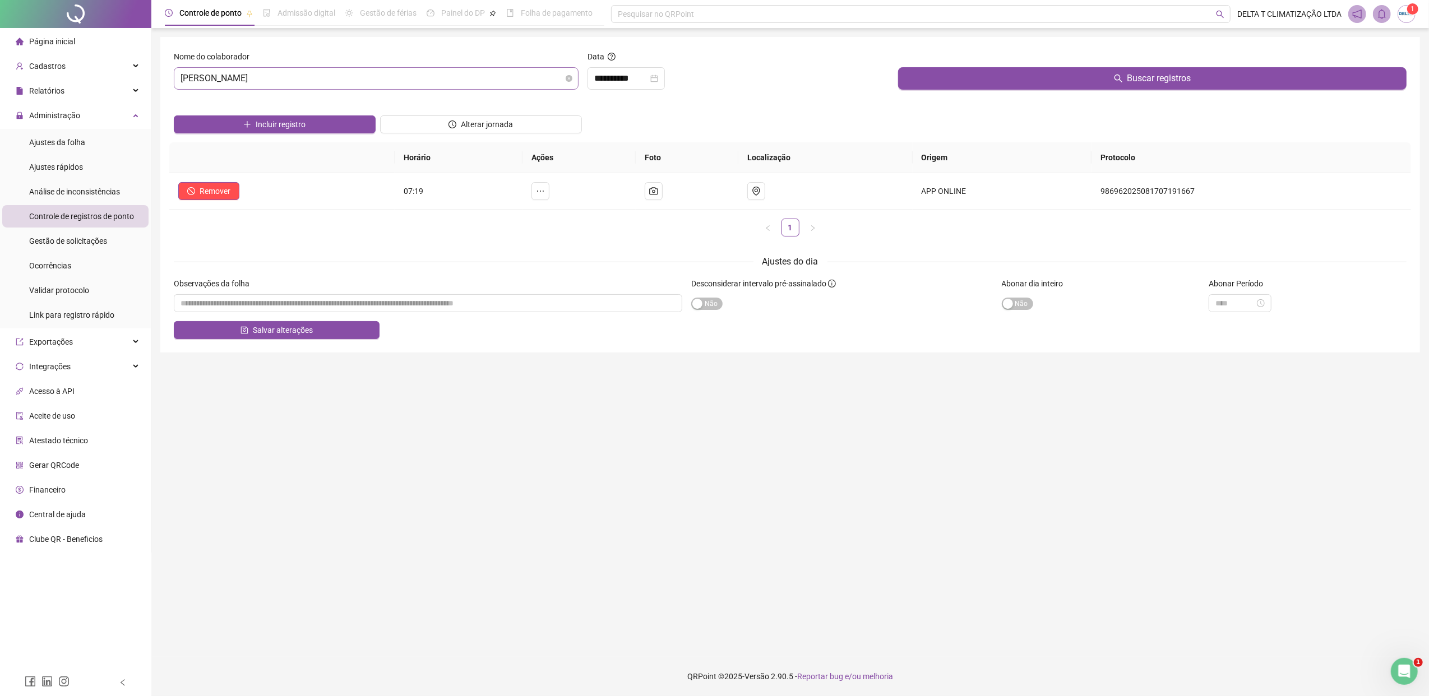
click at [227, 82] on span "[PERSON_NAME]" at bounding box center [376, 78] width 391 height 21
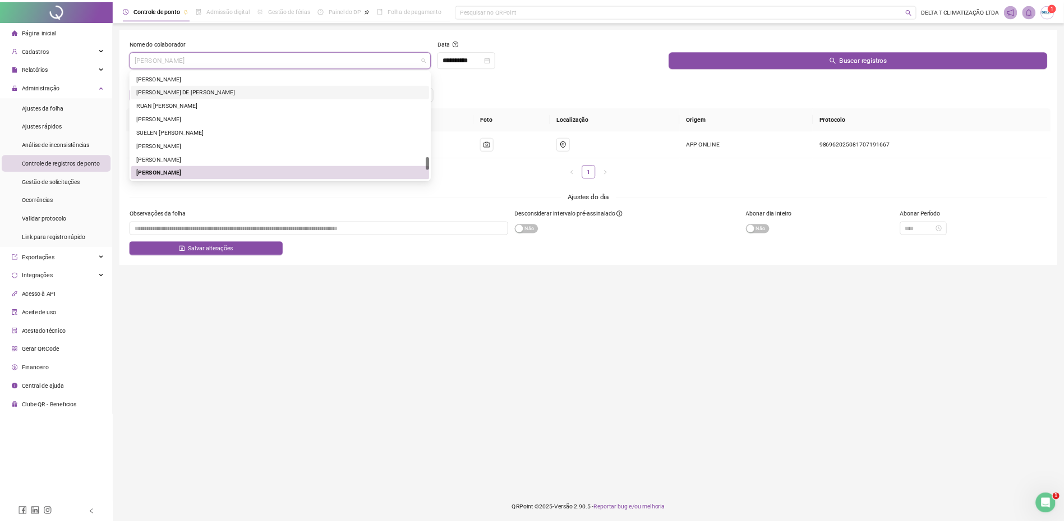
scroll to position [1058, 0]
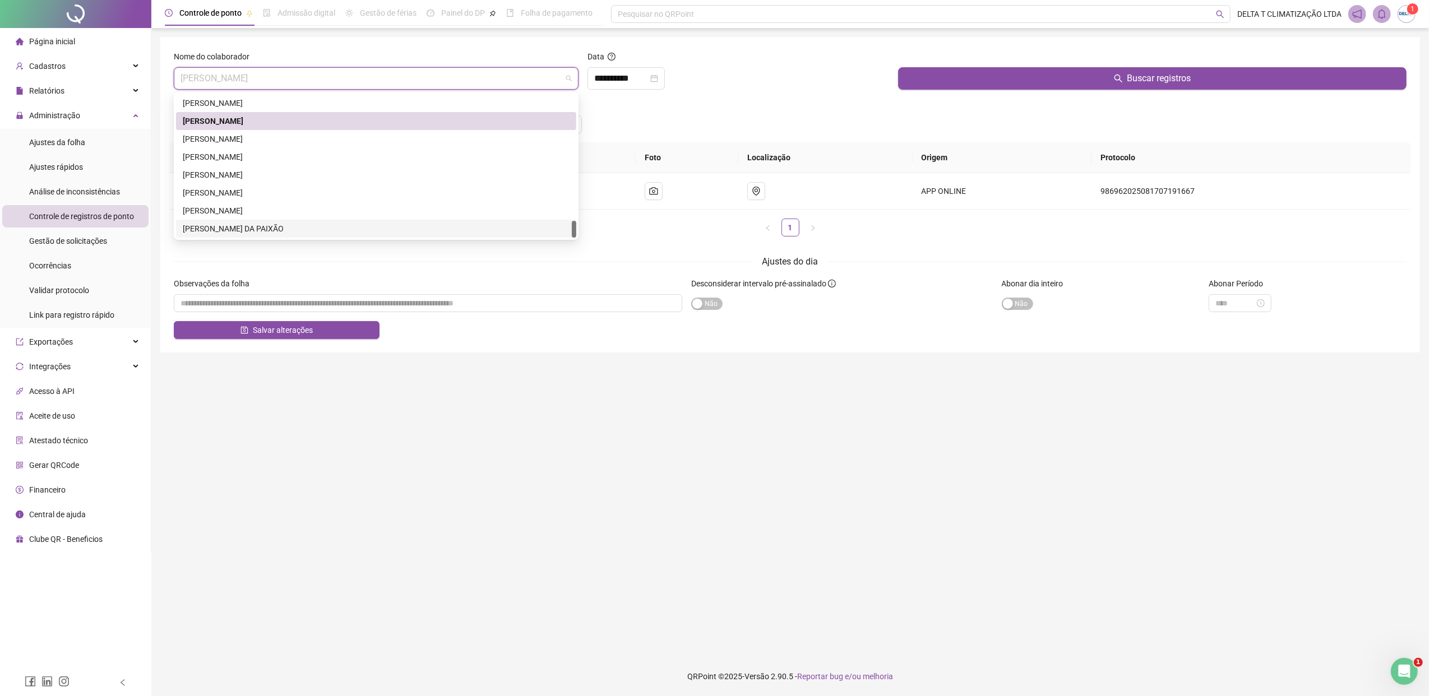
click at [249, 224] on div "[PERSON_NAME] DA PAIXÃO" at bounding box center [376, 229] width 387 height 12
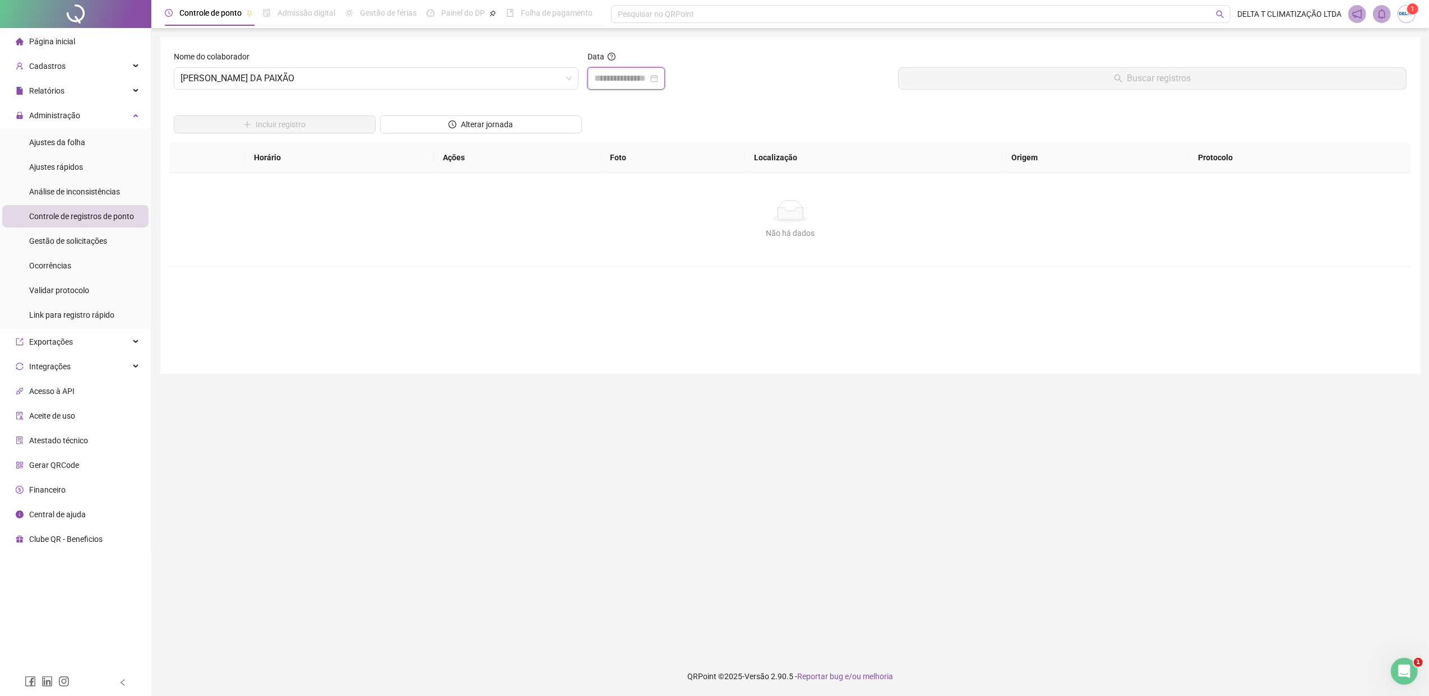
click at [623, 83] on input at bounding box center [621, 78] width 54 height 13
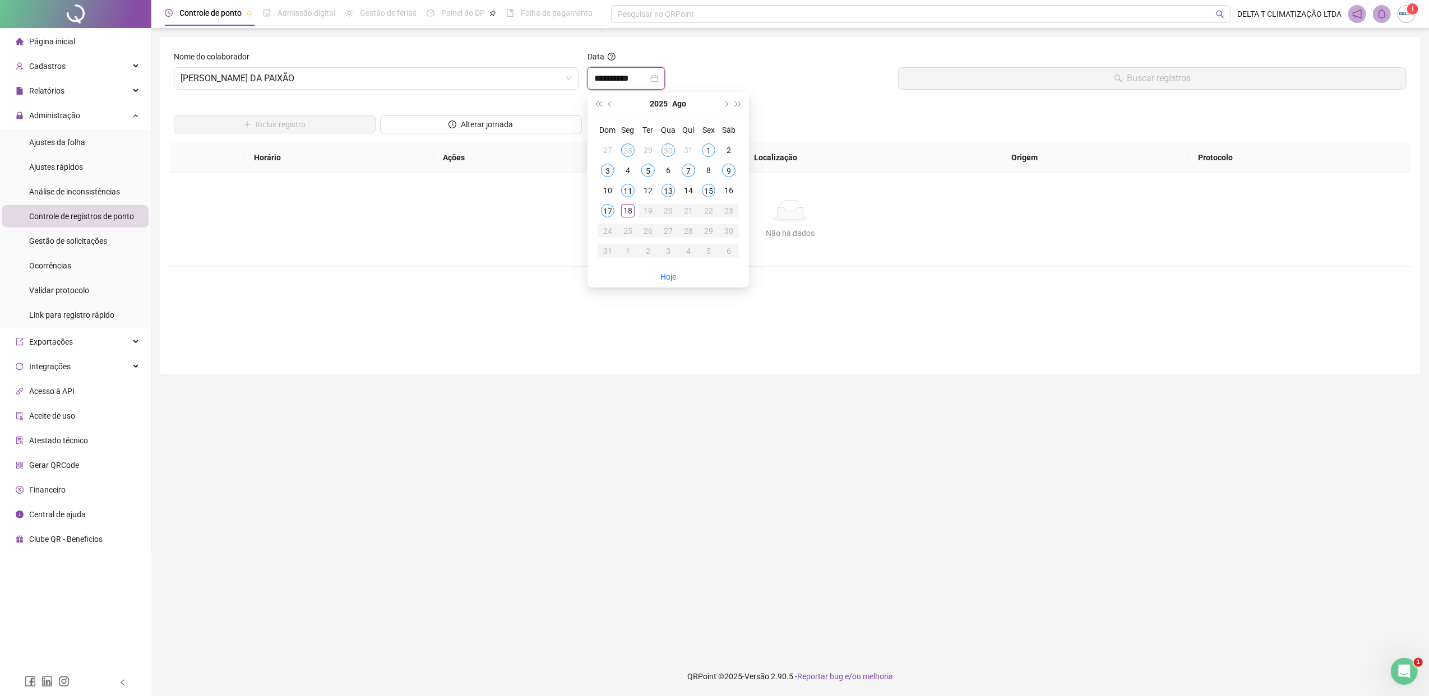
type input "**********"
drag, startPoint x: 666, startPoint y: 151, endPoint x: 657, endPoint y: 144, distance: 11.2
click at [663, 148] on div "30" at bounding box center [668, 150] width 13 height 13
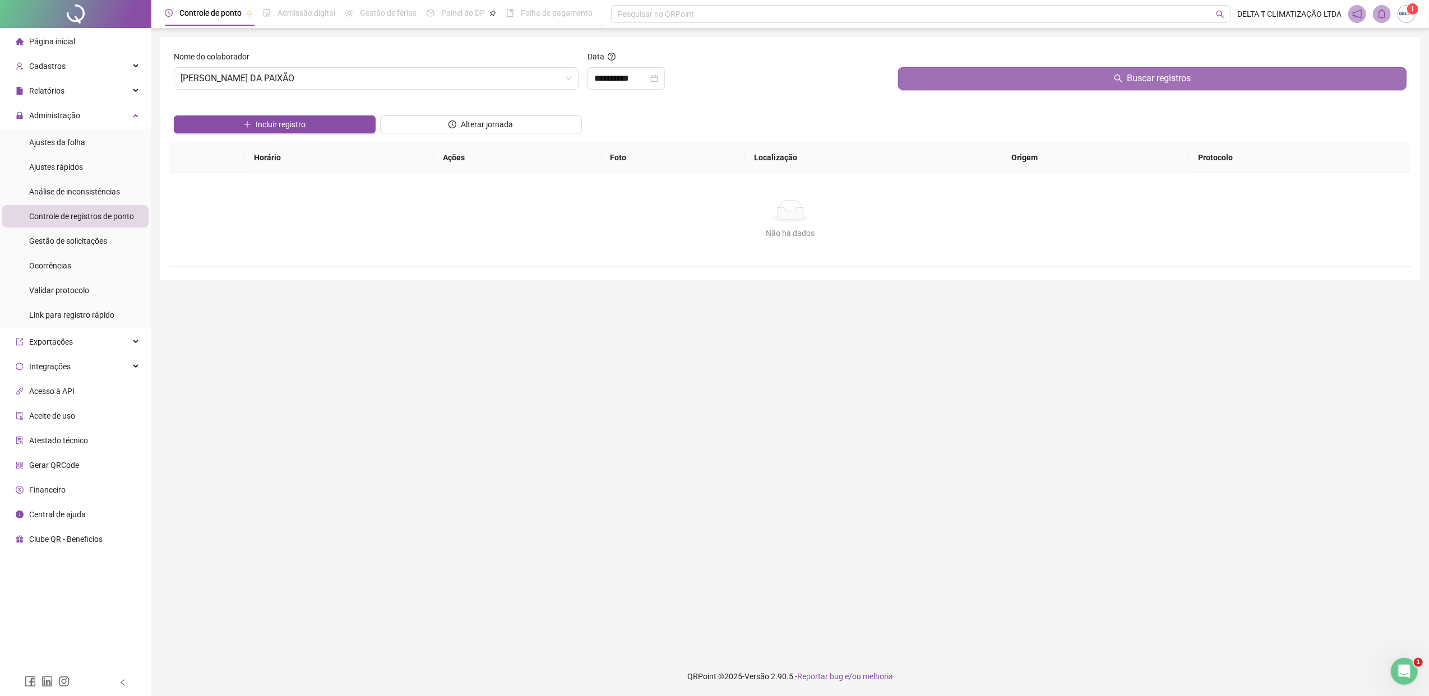
click at [1088, 84] on button "Buscar registros" at bounding box center [1152, 78] width 508 height 22
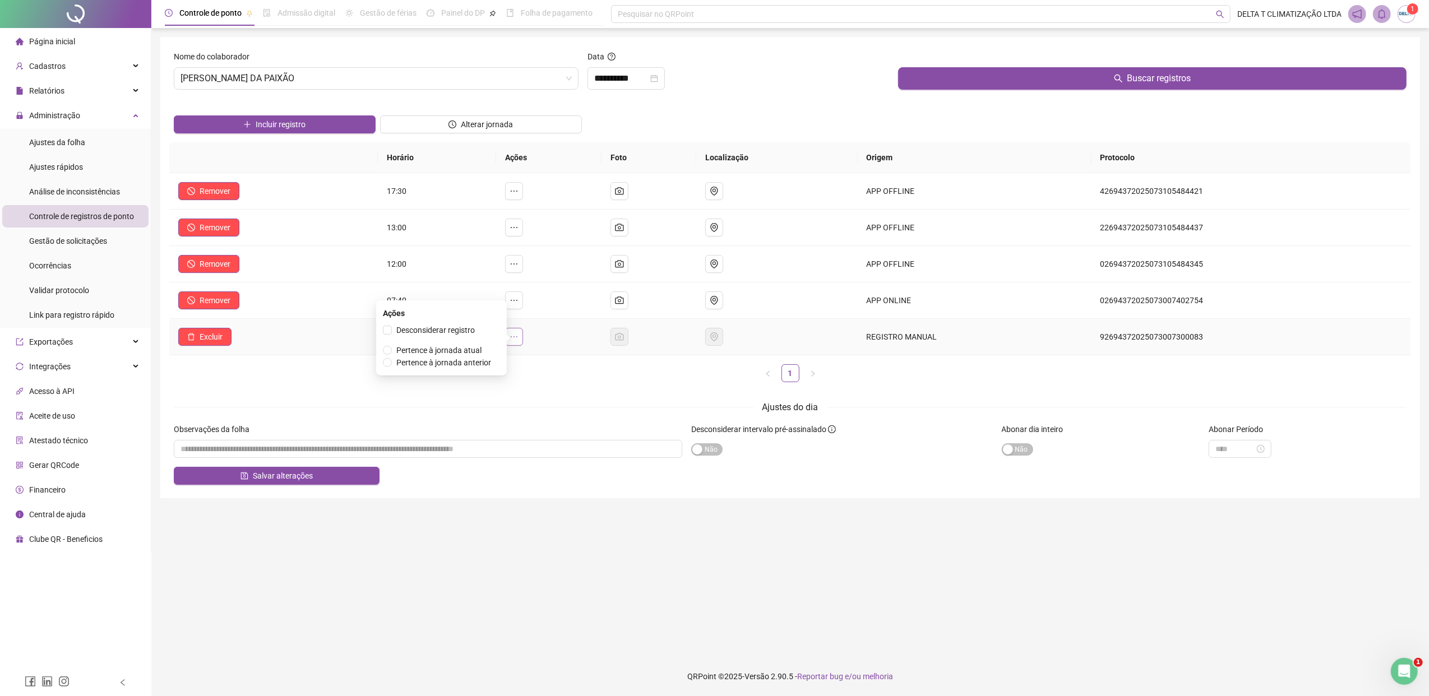
click at [519, 336] on icon "ellipsis" at bounding box center [514, 336] width 9 height 9
click at [519, 303] on icon "ellipsis" at bounding box center [514, 300] width 9 height 9
click at [464, 316] on span "Pertence à jornada atual" at bounding box center [438, 313] width 85 height 9
click at [456, 297] on span "Desconsiderar registro" at bounding box center [435, 293] width 78 height 9
click at [451, 297] on input "text" at bounding box center [454, 290] width 92 height 18
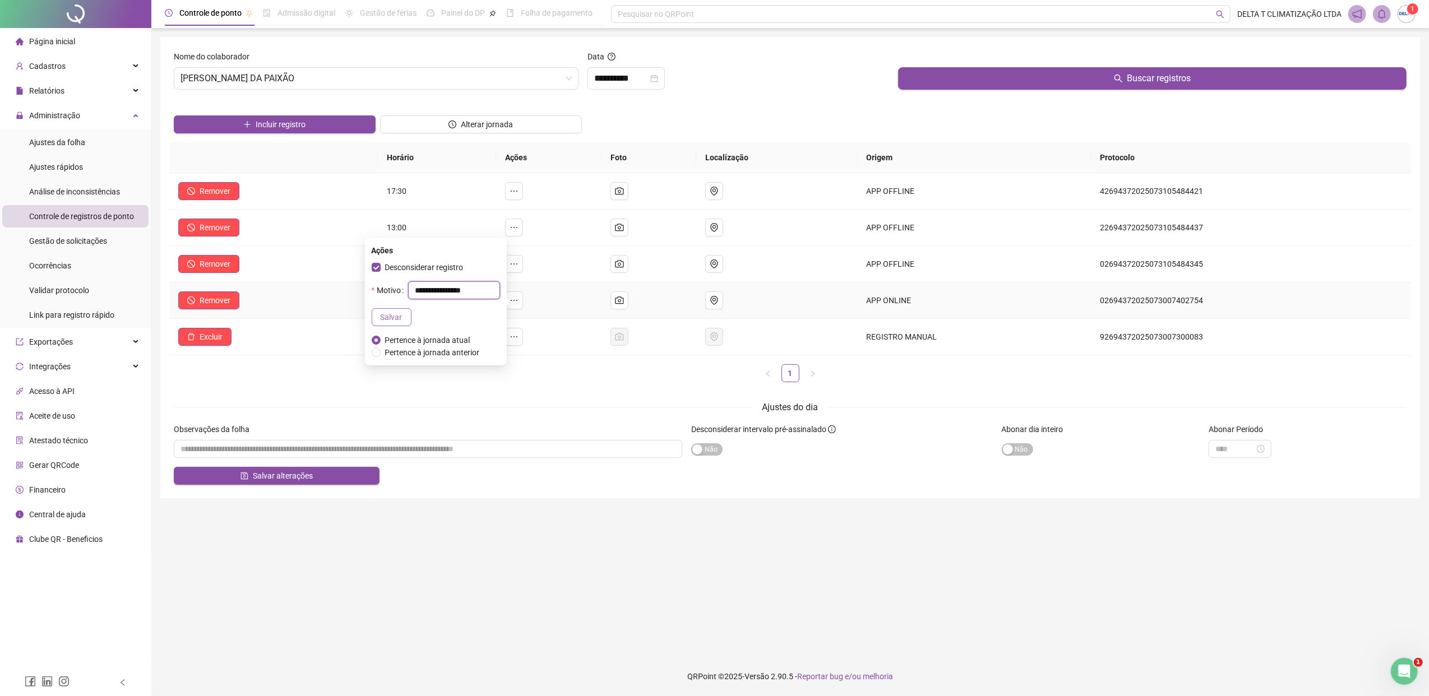
type input "**********"
click at [381, 316] on span "Salvar" at bounding box center [392, 317] width 22 height 12
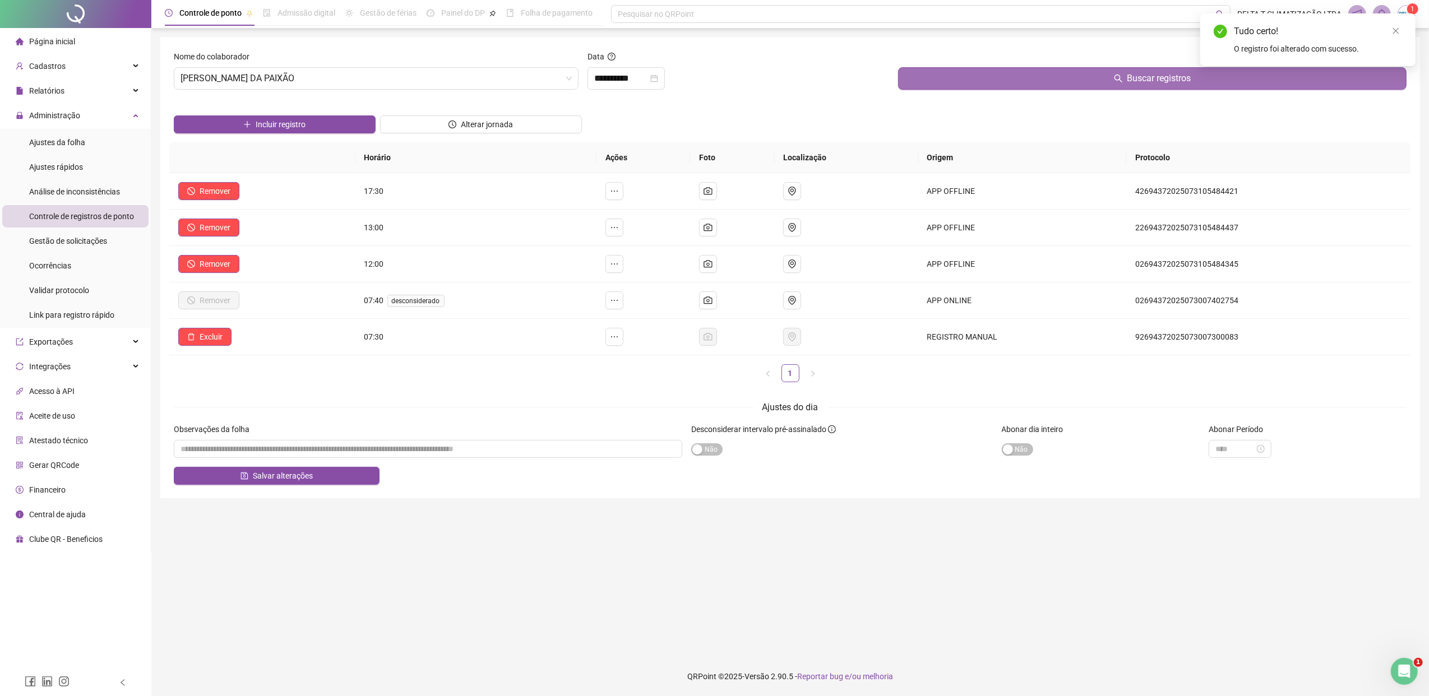
click at [1141, 83] on button "Buscar registros" at bounding box center [1152, 78] width 508 height 22
